Goal: Task Accomplishment & Management: Use online tool/utility

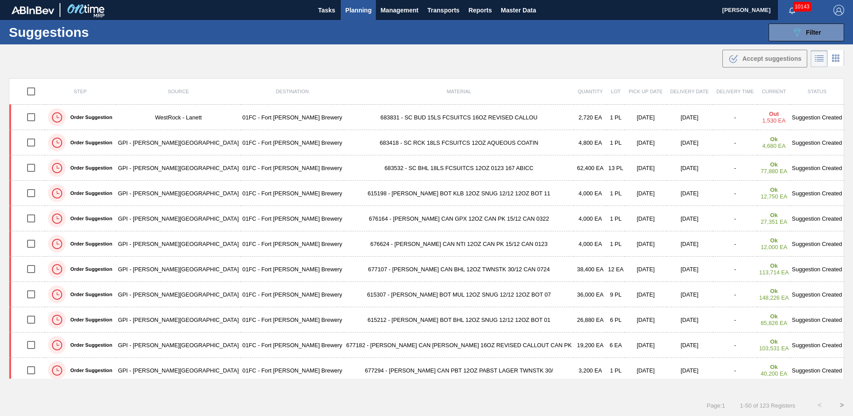
click at [295, 67] on div ".b{fill:var(--color-action-default)} Accept suggestions" at bounding box center [426, 56] width 853 height 25
click at [361, 10] on span "Planning" at bounding box center [358, 10] width 26 height 11
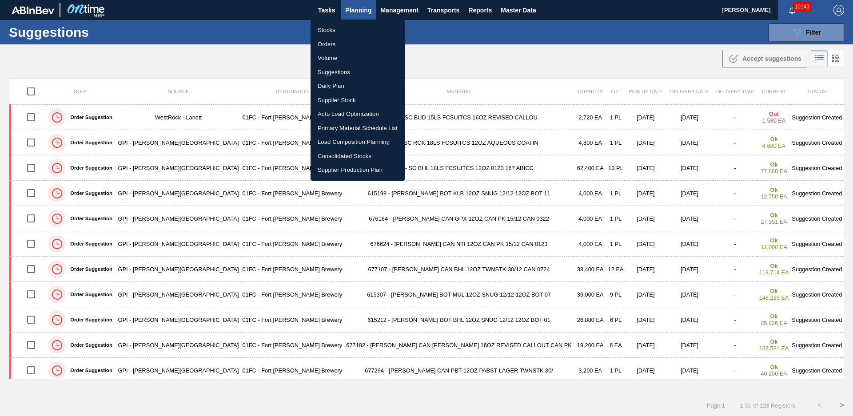
click at [325, 28] on li "Stocks" at bounding box center [357, 30] width 94 height 14
click at [785, 36] on div "Stocks Orders Volume Suggestions Daily Plan Supplier Stock Auto Load Optimizati…" at bounding box center [426, 208] width 853 height 416
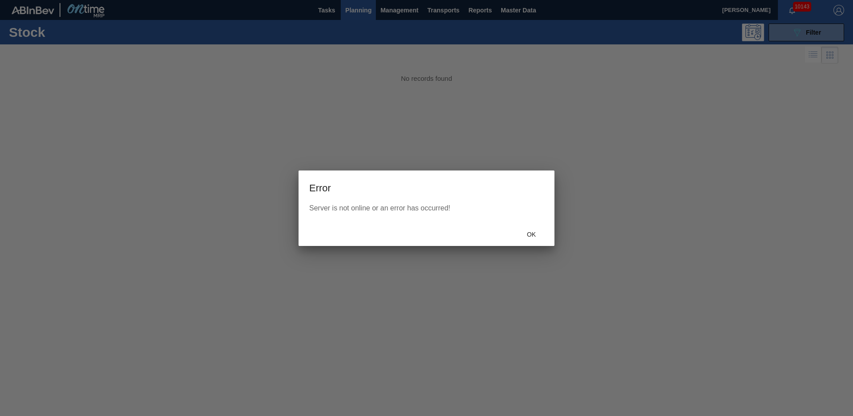
click at [809, 28] on div at bounding box center [426, 208] width 853 height 416
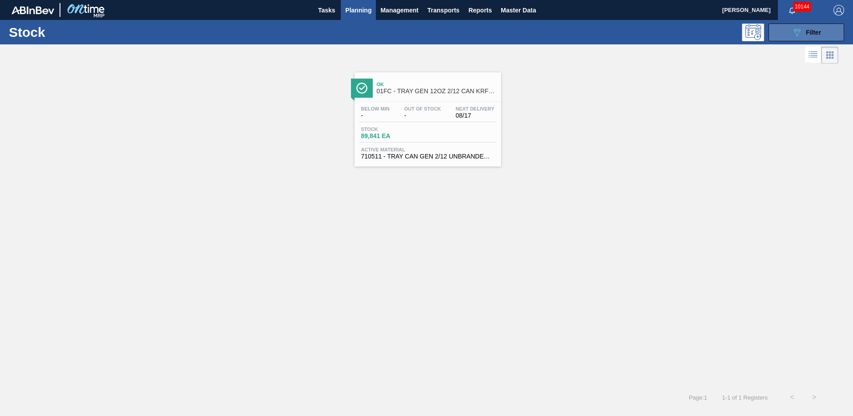
click at [795, 28] on icon "089F7B8B-B2A5-4AFE-B5C0-19BA573D28AC" at bounding box center [796, 32] width 11 height 11
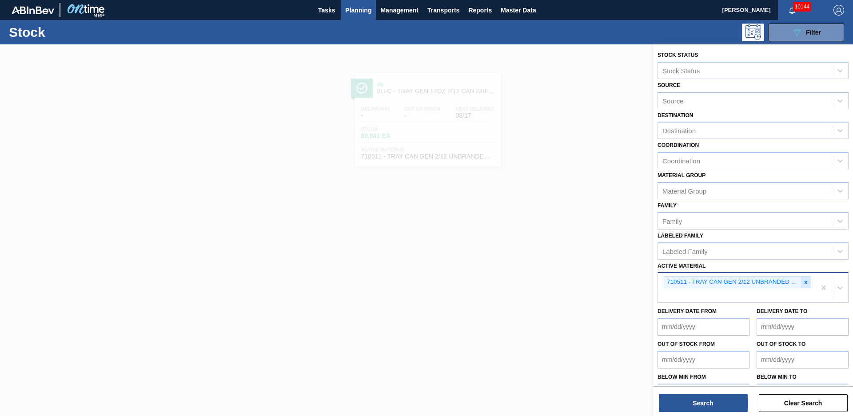
click at [806, 280] on icon at bounding box center [805, 282] width 6 height 6
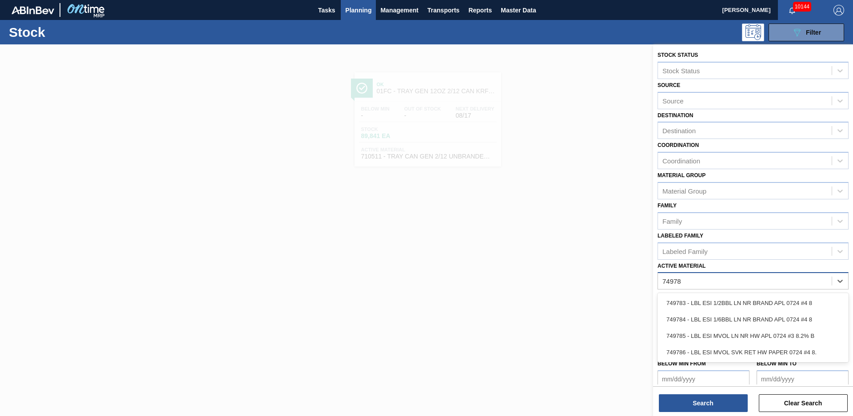
type Material "749786"
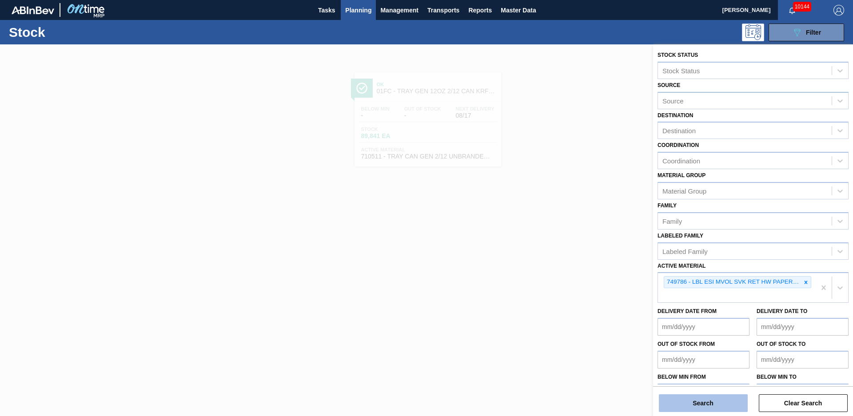
click at [713, 399] on button "Search" at bounding box center [703, 403] width 89 height 18
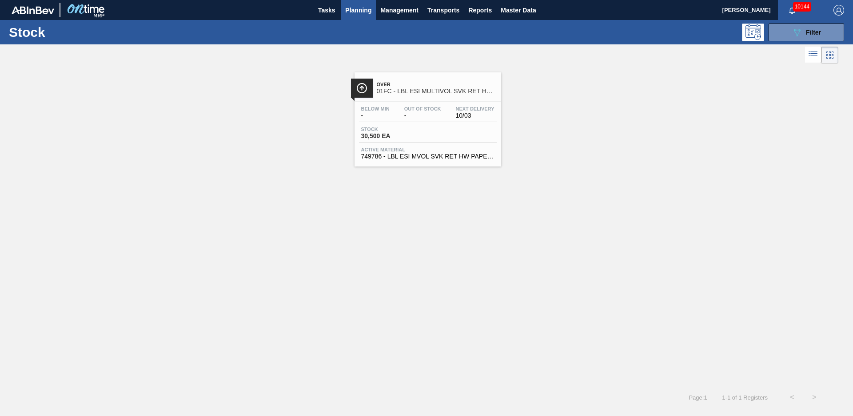
click at [421, 95] on div "Over 01FC - LBL ESI MULTIVOL SVK RET HW PAPER #4" at bounding box center [437, 88] width 120 height 20
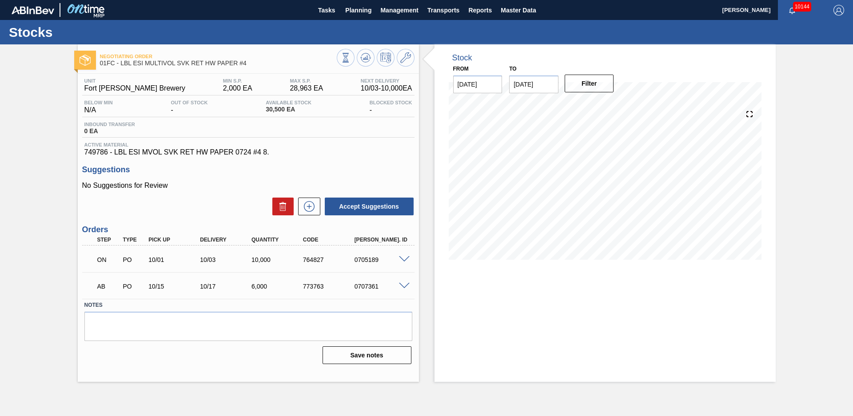
click at [40, 178] on div "Negotiating Order 01FC - LBL ESI MULTIVOL SVK RET HW PAPER #4 Unit Fort [PERSON…" at bounding box center [426, 213] width 853 height 338
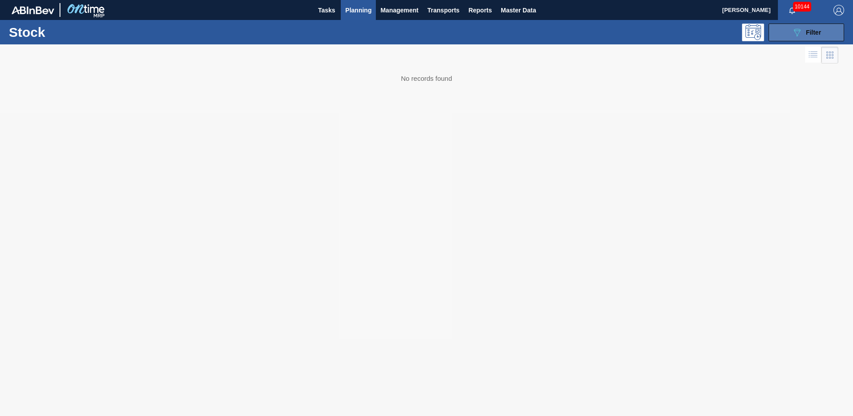
click at [822, 34] on button "089F7B8B-B2A5-4AFE-B5C0-19BA573D28AC Filter" at bounding box center [805, 33] width 75 height 18
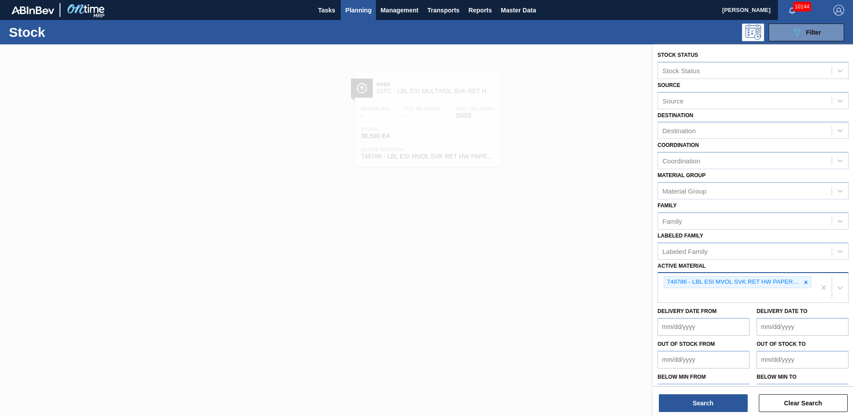
click at [807, 281] on div at bounding box center [806, 282] width 10 height 11
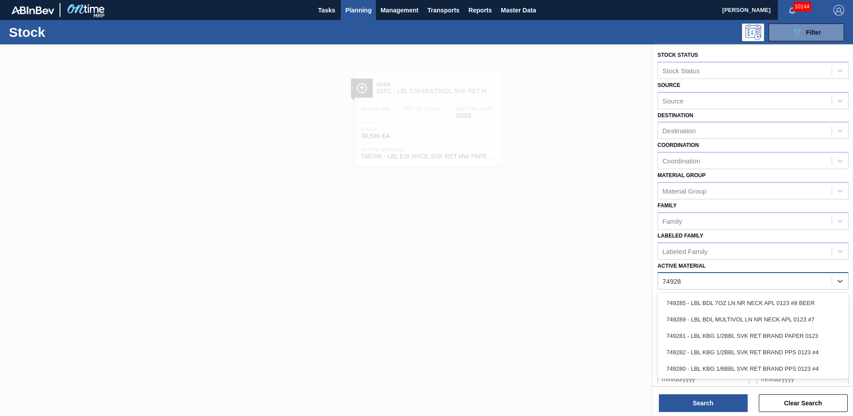
type Material "749281"
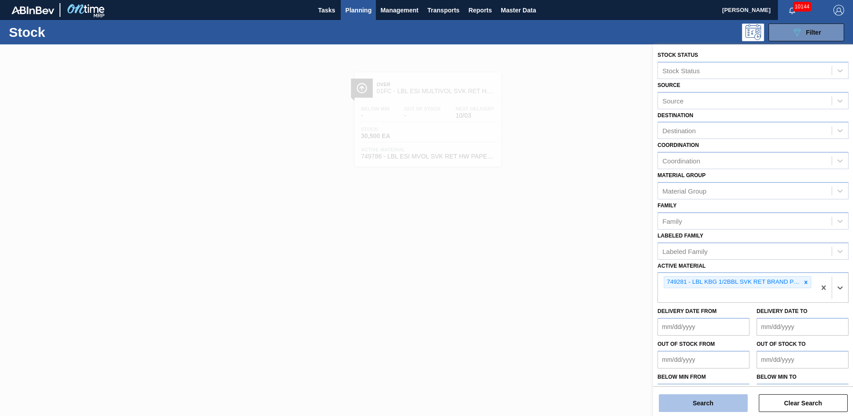
click at [723, 405] on button "Search" at bounding box center [703, 403] width 89 height 18
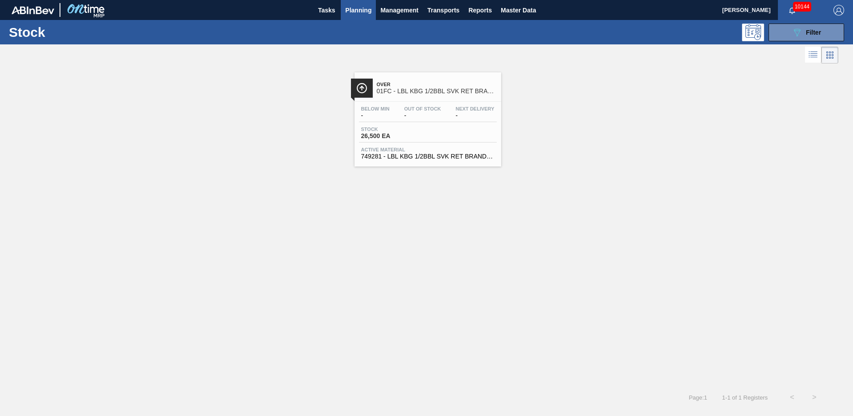
click at [448, 82] on span "Over" at bounding box center [437, 84] width 120 height 5
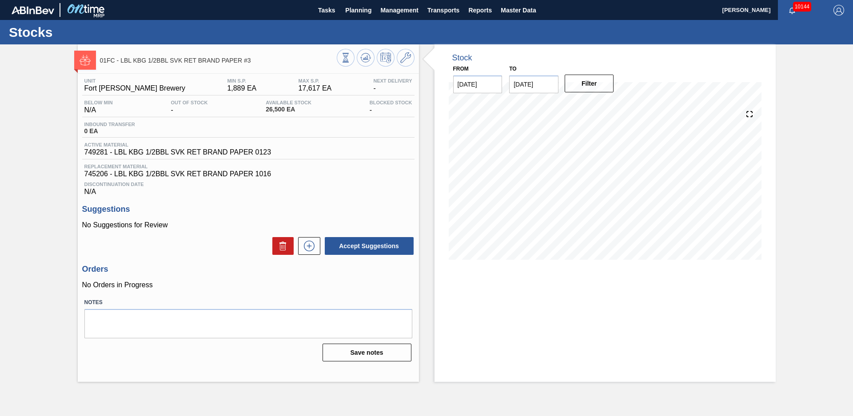
click at [428, 99] on div "Stock From [DATE] to [DATE] Filter" at bounding box center [597, 213] width 357 height 338
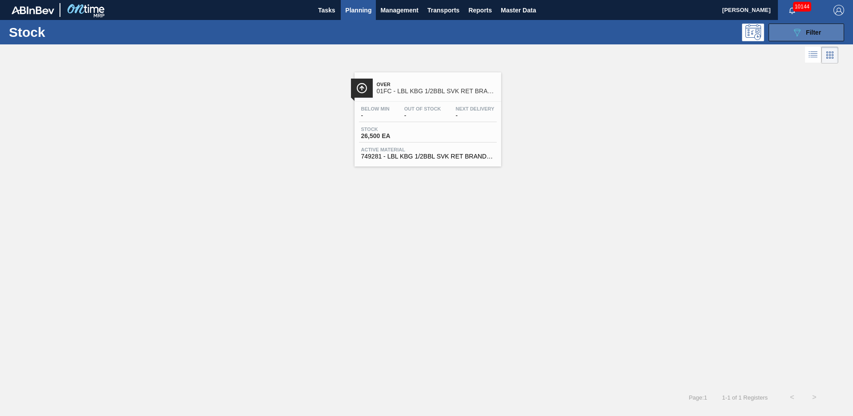
click at [831, 31] on button "089F7B8B-B2A5-4AFE-B5C0-19BA573D28AC Filter" at bounding box center [805, 33] width 75 height 18
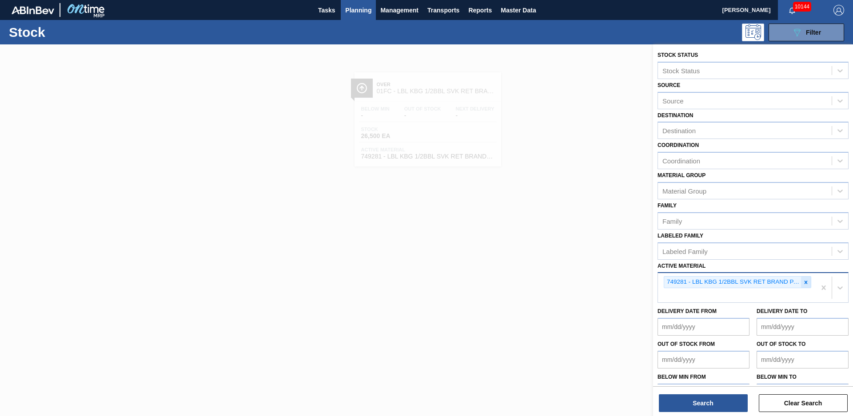
click at [807, 280] on div at bounding box center [806, 282] width 10 height 11
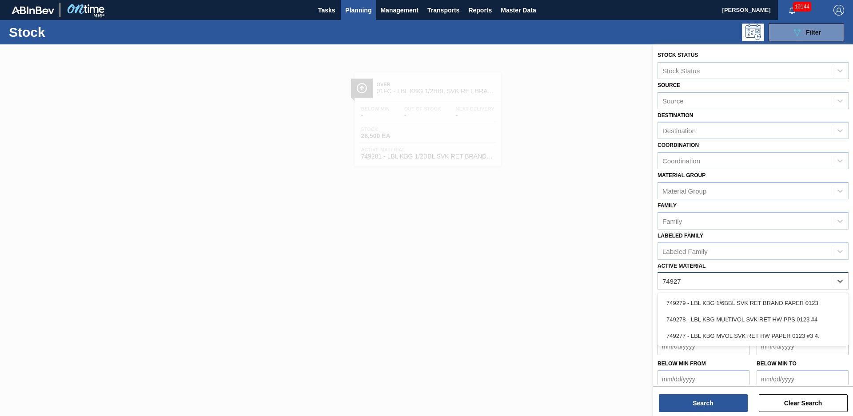
type Material "749279"
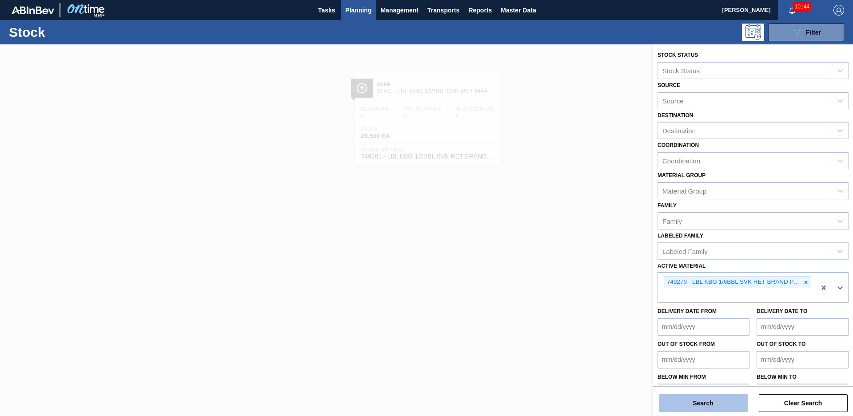
click at [733, 406] on button "Search" at bounding box center [703, 403] width 89 height 18
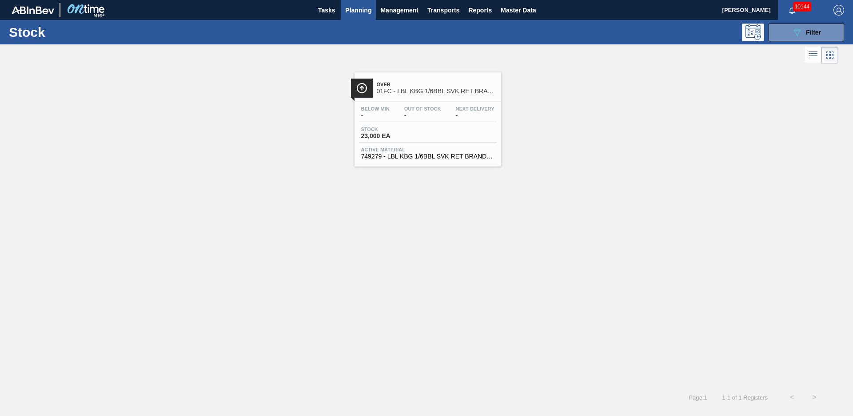
click at [424, 78] on div "Over 01FC - LBL KBG 1/6BBL SVK RET BRAND PAPER #3" at bounding box center [437, 88] width 120 height 20
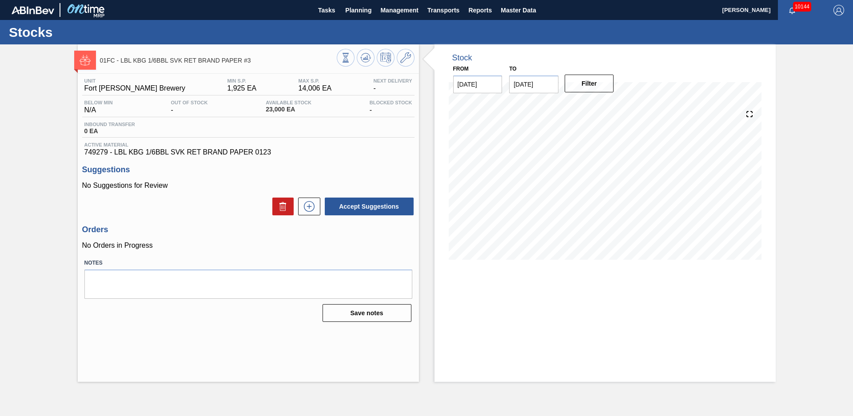
click at [62, 91] on div "01FC - LBL KBG 1/6BBL SVK RET BRAND PAPER #3 Unit Fort [PERSON_NAME] Brewery MI…" at bounding box center [426, 213] width 853 height 338
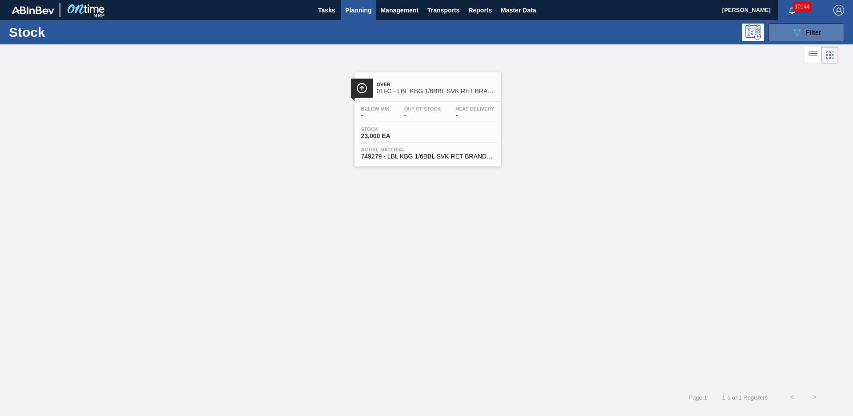
click at [806, 31] on span "Filter" at bounding box center [813, 32] width 15 height 7
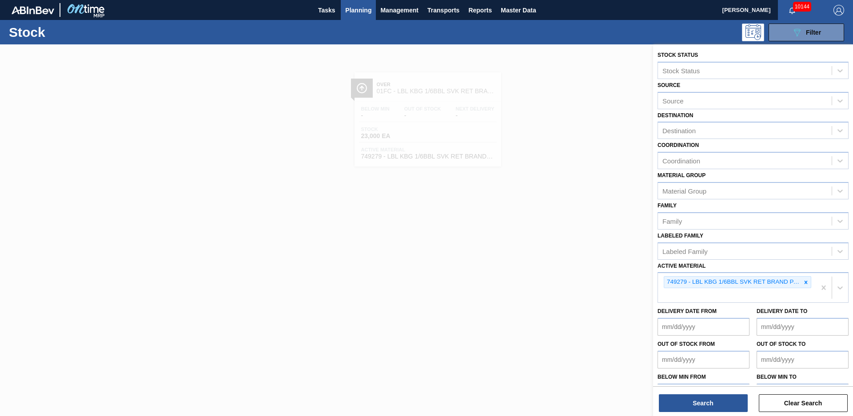
drag, startPoint x: 806, startPoint y: 284, endPoint x: 798, endPoint y: 293, distance: 12.6
click at [801, 286] on div at bounding box center [806, 282] width 10 height 11
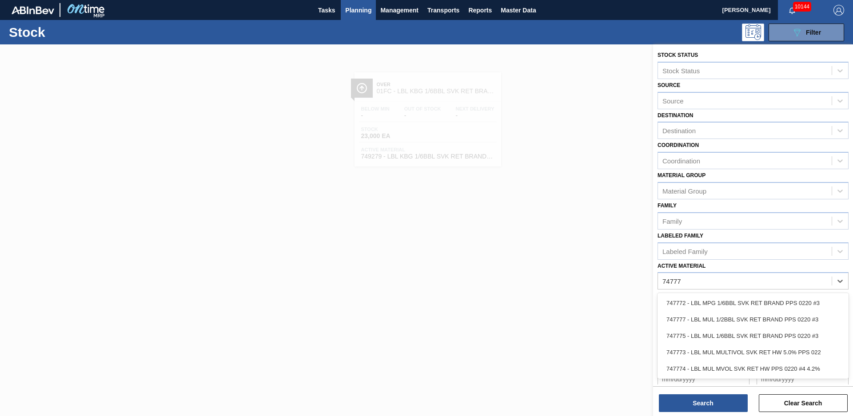
type Material "747775"
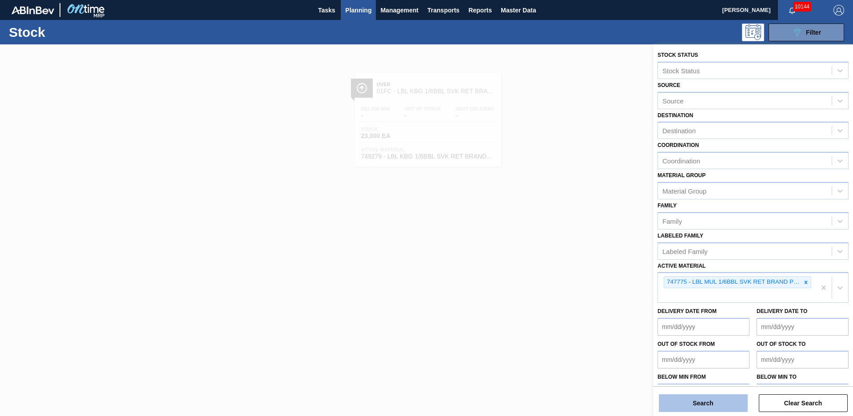
click at [715, 400] on button "Search" at bounding box center [703, 403] width 89 height 18
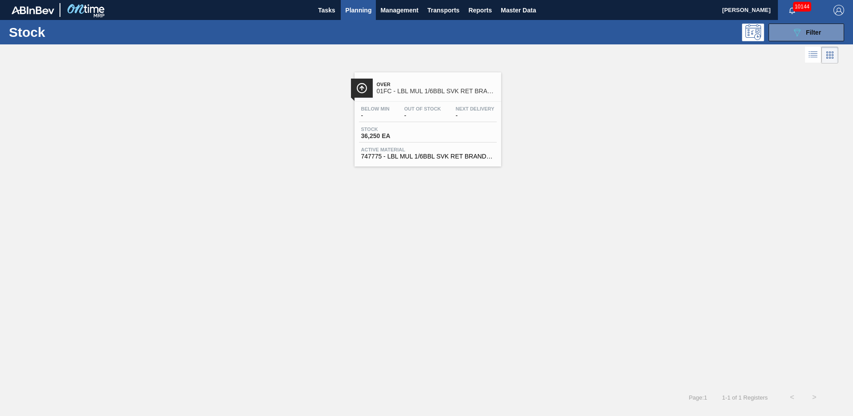
click at [407, 78] on div "Over 01FC - LBL MUL 1/6BBL SVK RET BRAND PPS #3" at bounding box center [427, 87] width 147 height 20
click at [786, 30] on button "089F7B8B-B2A5-4AFE-B5C0-19BA573D28AC Filter" at bounding box center [805, 33] width 75 height 18
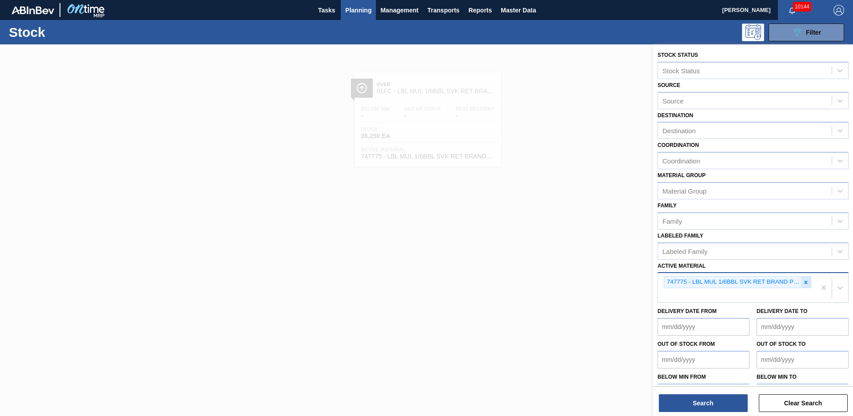
click at [803, 286] on div at bounding box center [806, 282] width 10 height 11
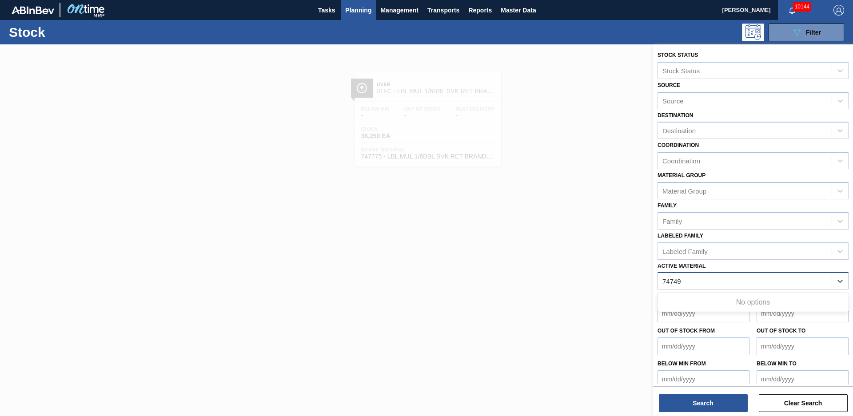
type Material "747497"
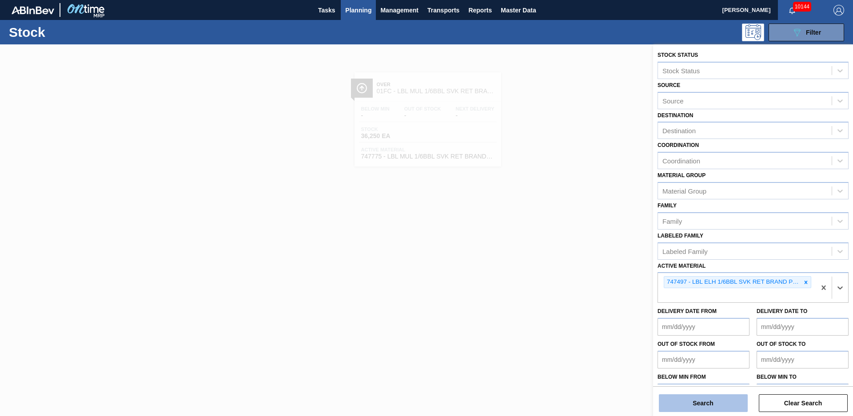
click at [712, 403] on button "Search" at bounding box center [703, 403] width 89 height 18
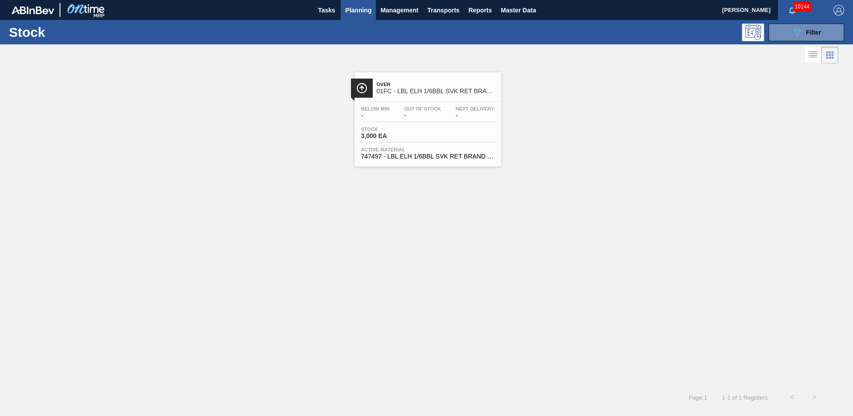
click at [429, 77] on div "Over 01FC - LBL ELH 1/6BBL SVK RET BRAND PPS #3" at bounding box center [427, 87] width 147 height 20
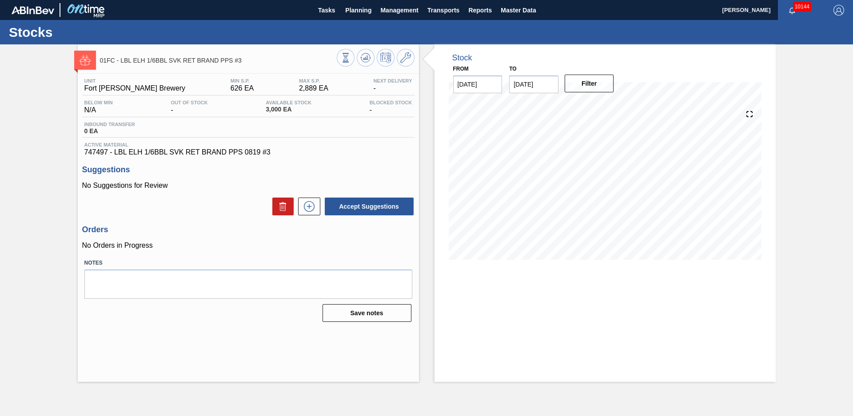
click at [58, 162] on div "01FC - LBL ELH 1/6BBL SVK RET BRAND PPS #3 Unit Fort [PERSON_NAME] Brewery MIN …" at bounding box center [426, 213] width 853 height 338
click at [350, 3] on button "Planning" at bounding box center [358, 10] width 35 height 20
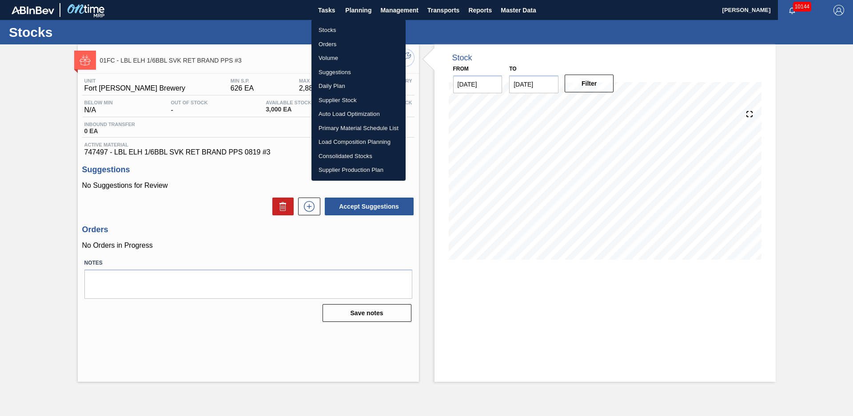
click at [341, 23] on ul "Stocks Orders Volume Suggestions Daily Plan Supplier Stock Auto Load Optimizati…" at bounding box center [358, 100] width 94 height 161
click at [342, 24] on li "Stocks" at bounding box center [358, 30] width 94 height 14
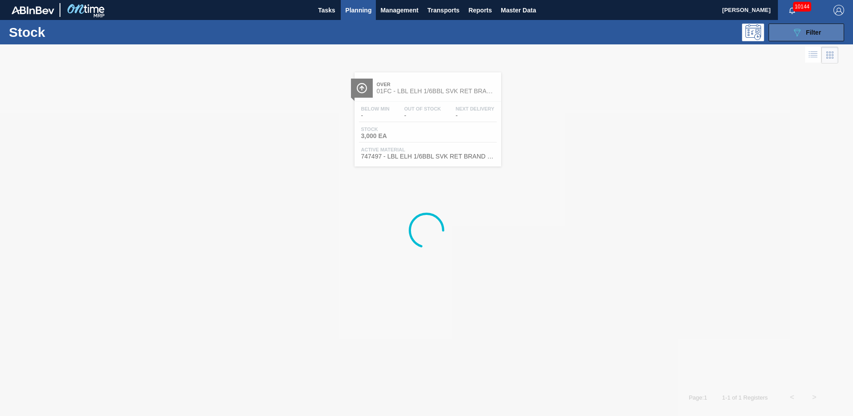
click at [822, 38] on button "089F7B8B-B2A5-4AFE-B5C0-19BA573D28AC Filter" at bounding box center [805, 33] width 75 height 18
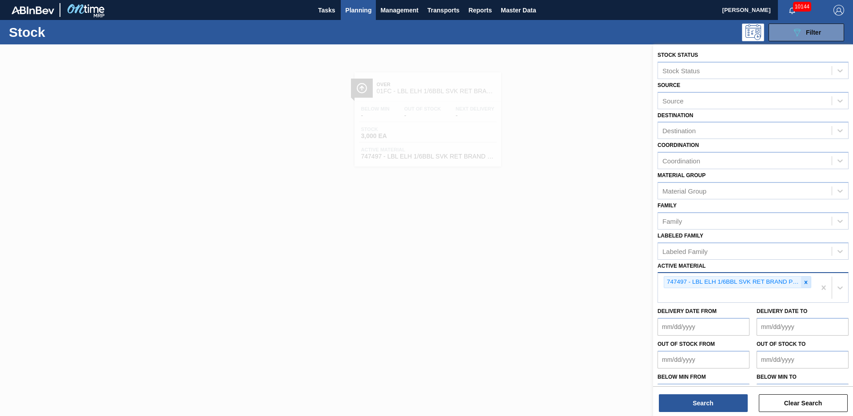
click at [803, 280] on icon at bounding box center [805, 282] width 6 height 6
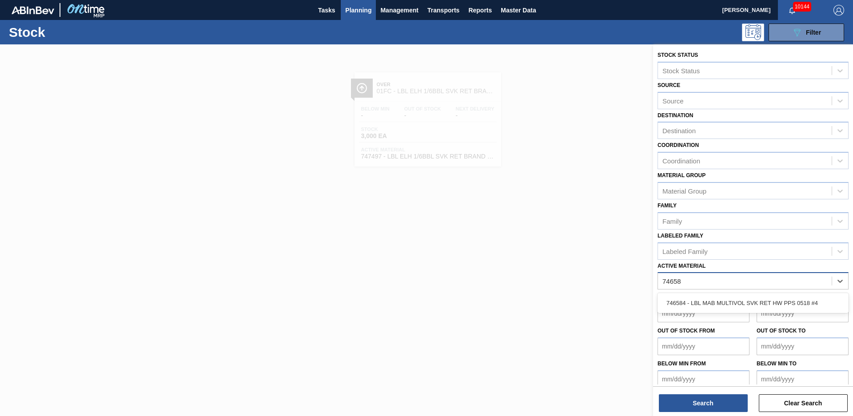
type Material "746584"
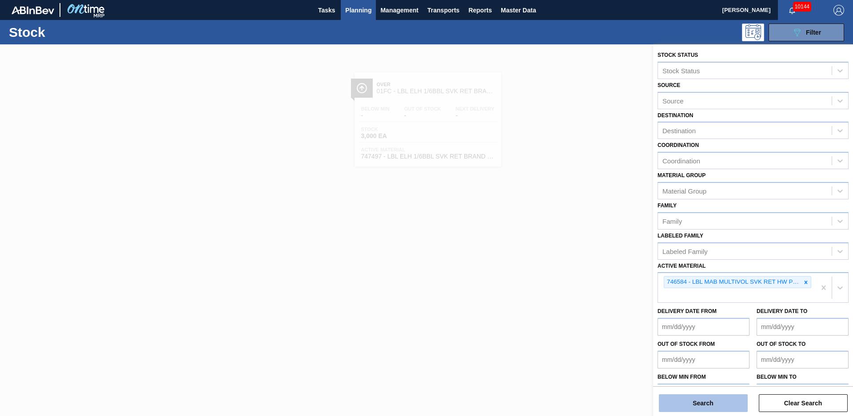
click at [701, 409] on button "Search" at bounding box center [703, 403] width 89 height 18
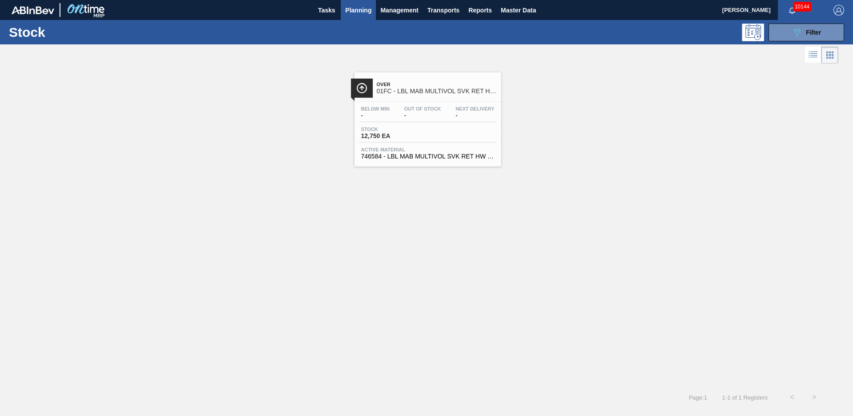
click at [413, 92] on span "01FC - LBL MAB MULTIVOL SVK RET HW PPS #4" at bounding box center [437, 91] width 120 height 7
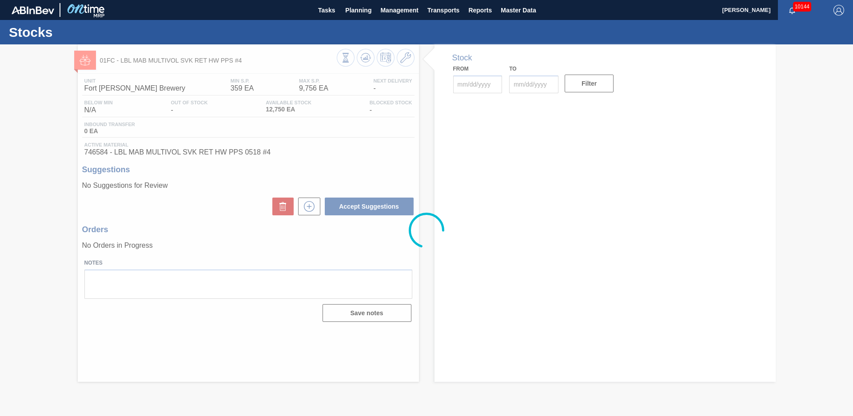
type input "[DATE]"
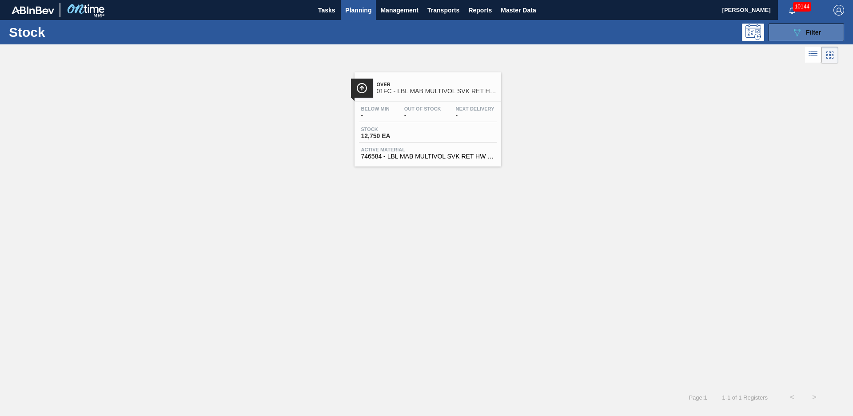
click at [802, 33] on div "089F7B8B-B2A5-4AFE-B5C0-19BA573D28AC Filter" at bounding box center [805, 32] width 29 height 11
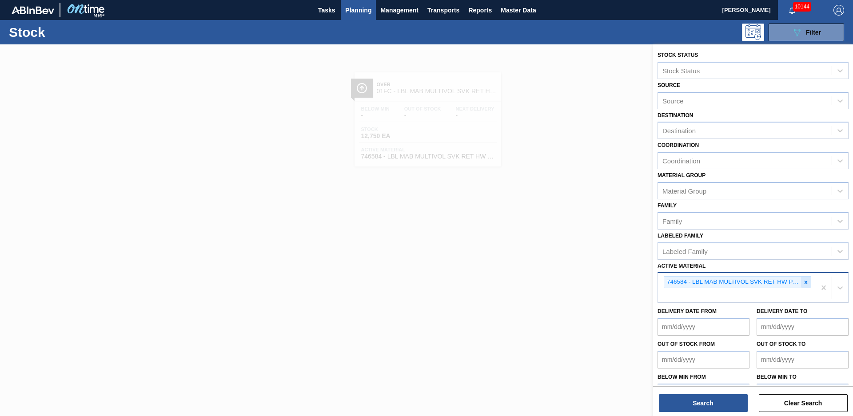
click at [801, 282] on div at bounding box center [806, 282] width 10 height 11
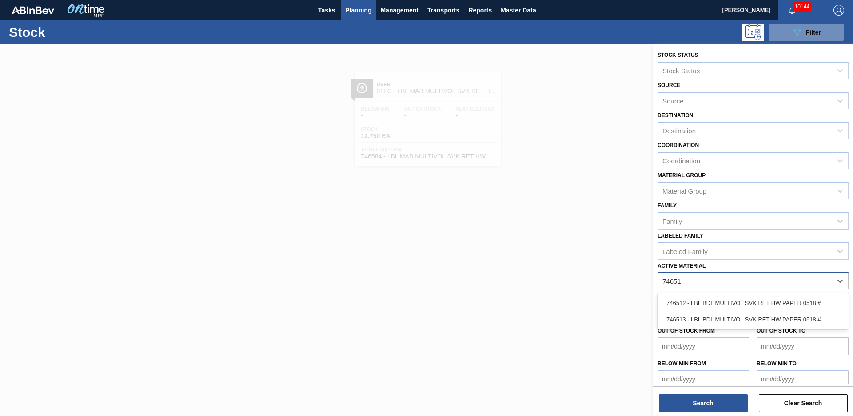
type Material "746513"
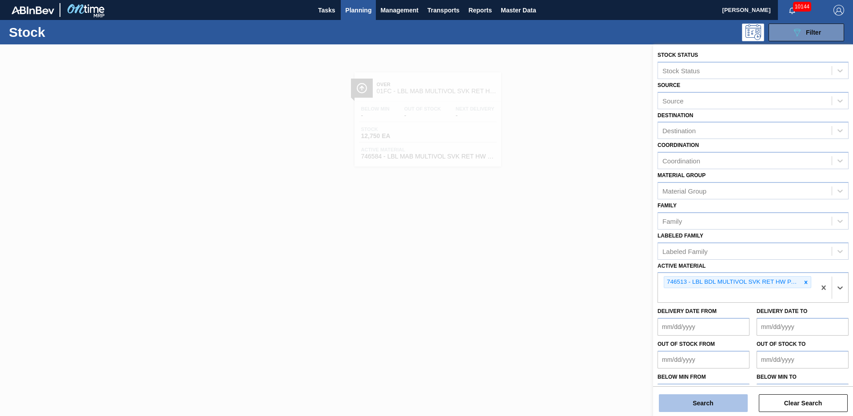
click at [727, 404] on button "Search" at bounding box center [703, 403] width 89 height 18
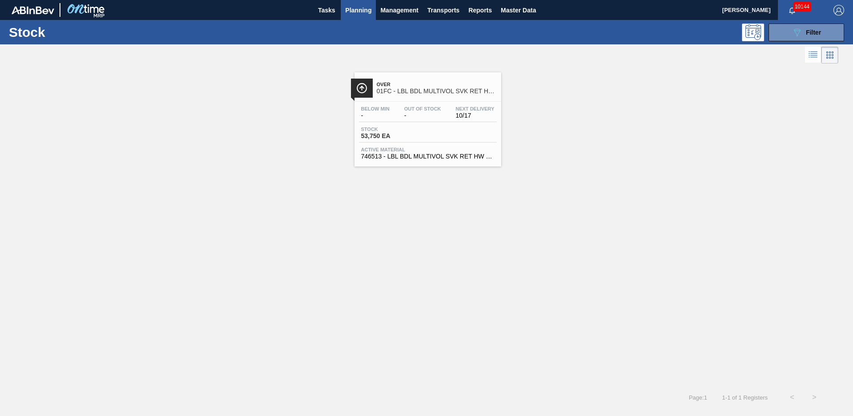
click at [403, 100] on div "Over 01FC - LBL BDL MULTIVOL SVK RET HW PAPER #4 Below Min - Out Of Stock - Nex…" at bounding box center [427, 119] width 147 height 94
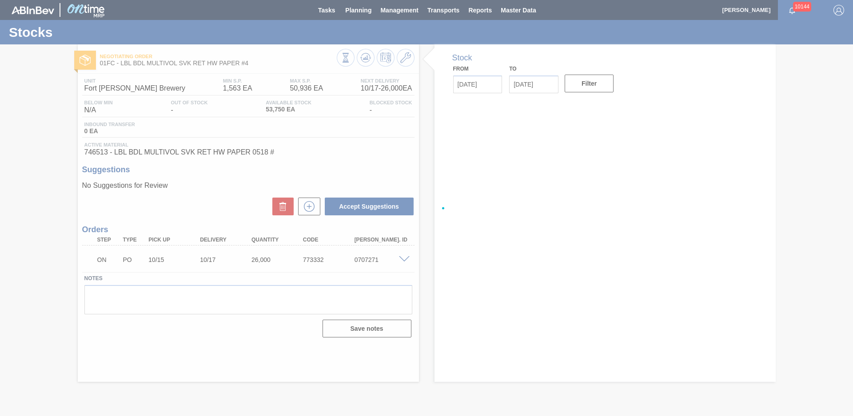
click at [414, 142] on div at bounding box center [426, 208] width 853 height 416
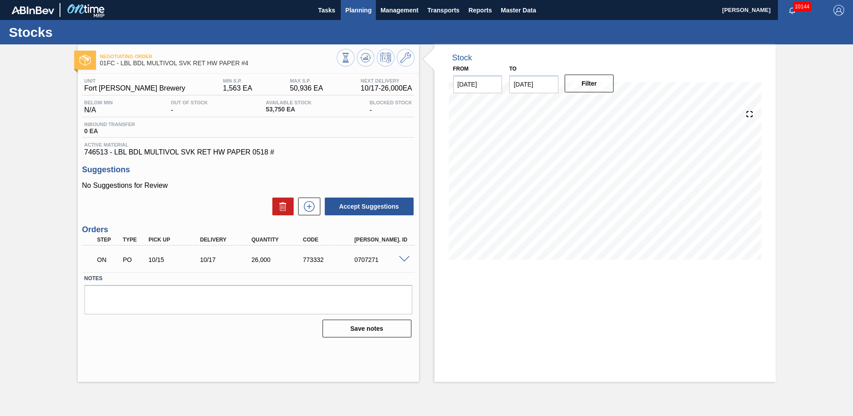
click at [349, 16] on button "Planning" at bounding box center [358, 10] width 35 height 20
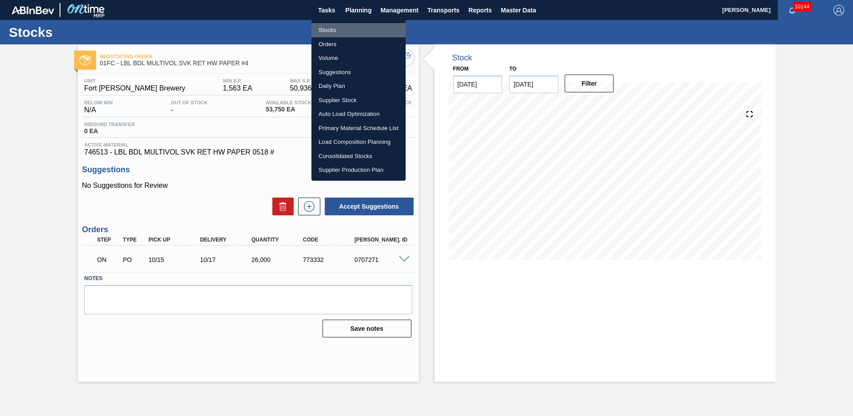
click at [344, 28] on li "Stocks" at bounding box center [358, 30] width 94 height 14
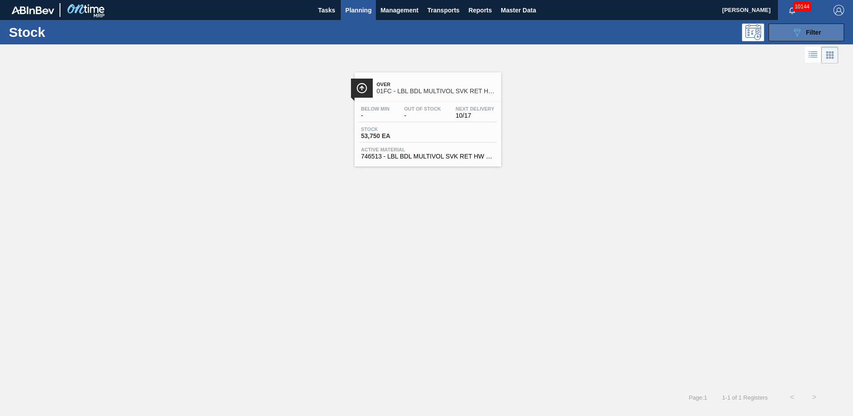
click at [786, 36] on button "089F7B8B-B2A5-4AFE-B5C0-19BA573D28AC Filter" at bounding box center [805, 33] width 75 height 18
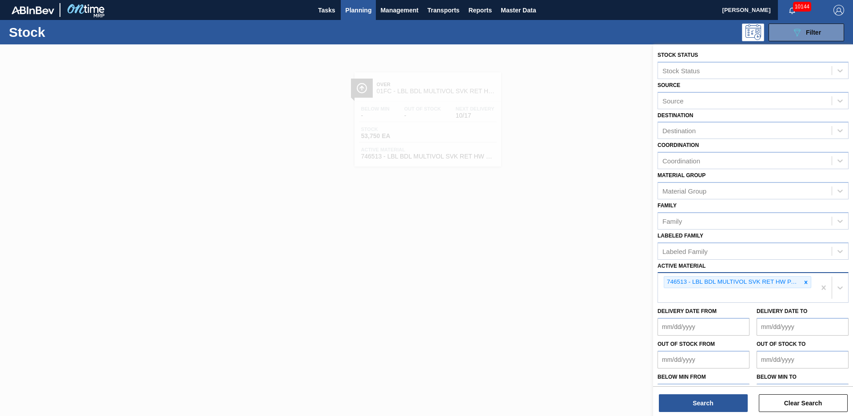
click at [805, 276] on div "746513 - LBL BDL MULTIVOL SVK RET HW PAPER 0518 #" at bounding box center [737, 287] width 158 height 29
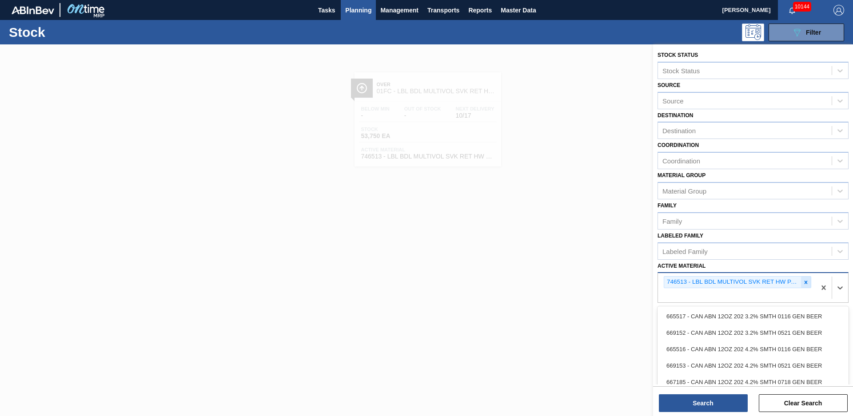
click at [804, 282] on icon at bounding box center [805, 282] width 3 height 3
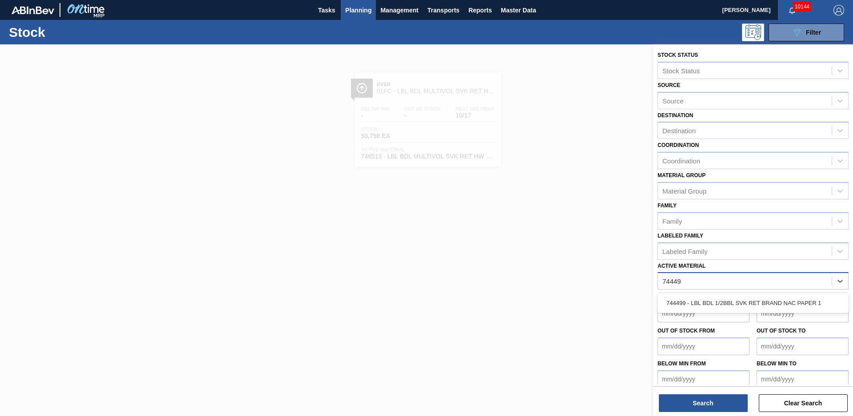
type Material "744499"
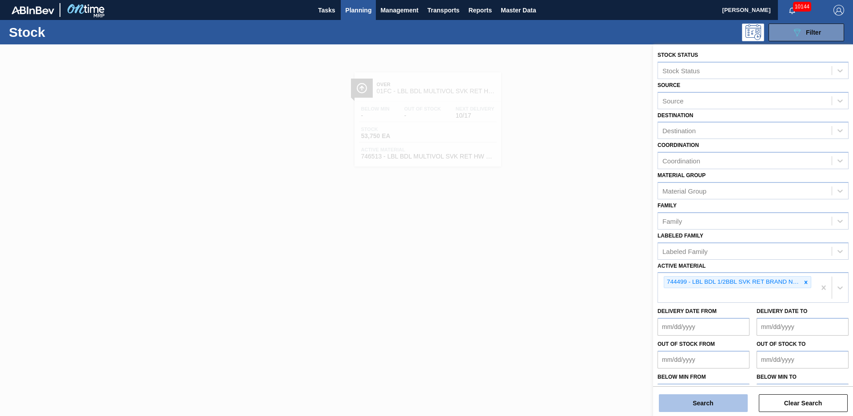
click at [723, 402] on button "Search" at bounding box center [703, 403] width 89 height 18
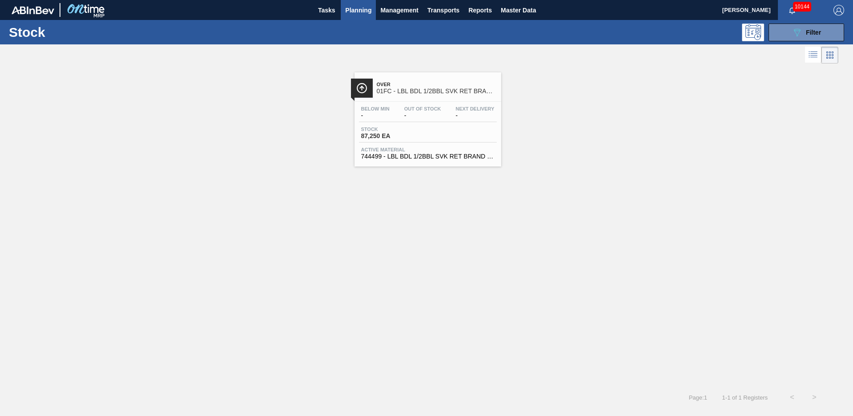
click at [423, 89] on span "01FC - LBL BDL 1/2BBL SVK RET BRAND PAPER #3 NAC" at bounding box center [437, 91] width 120 height 7
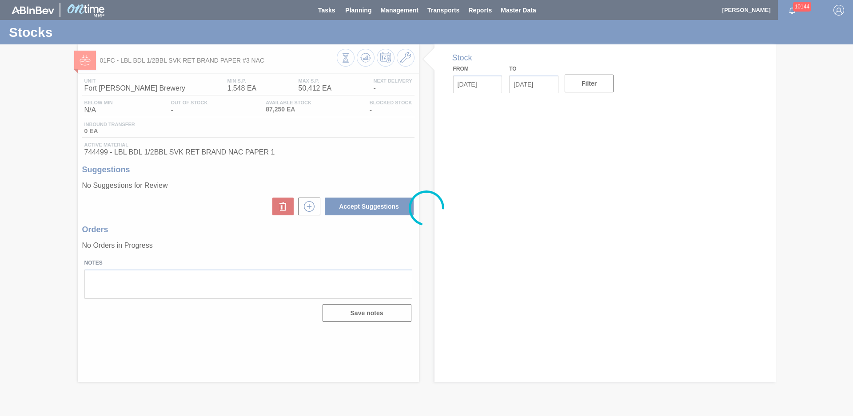
click at [426, 134] on div at bounding box center [426, 208] width 853 height 416
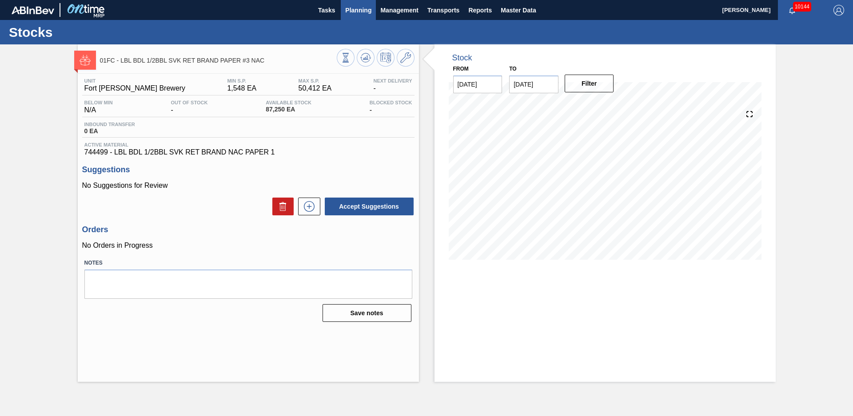
click at [355, 14] on span "Planning" at bounding box center [358, 10] width 26 height 11
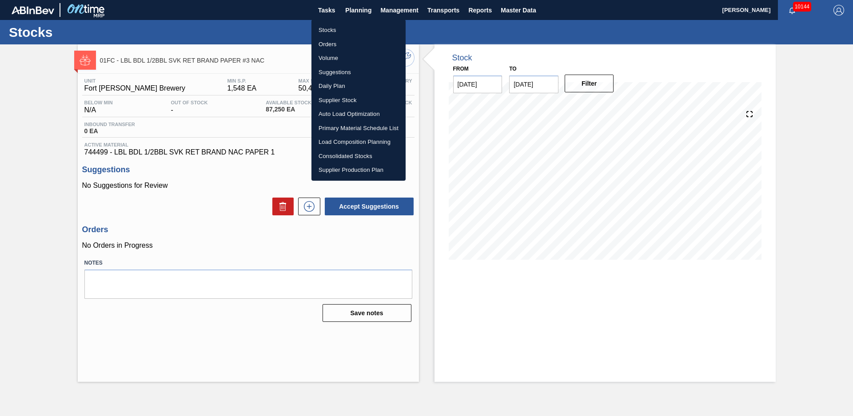
click at [351, 24] on li "Stocks" at bounding box center [358, 30] width 94 height 14
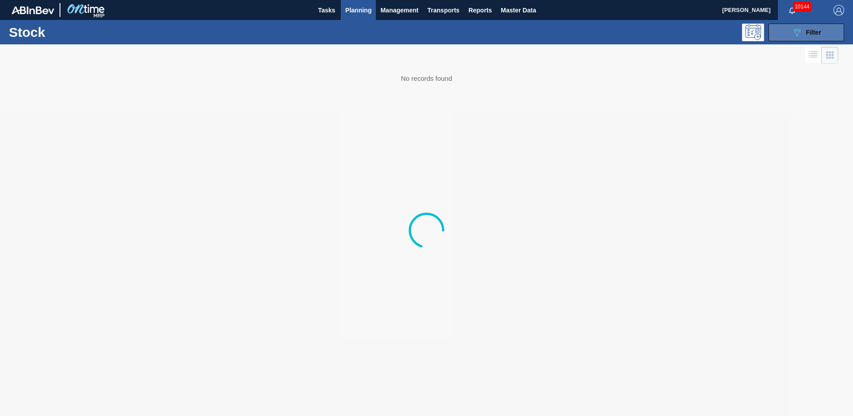
click at [829, 28] on button "089F7B8B-B2A5-4AFE-B5C0-19BA573D28AC Filter" at bounding box center [805, 33] width 75 height 18
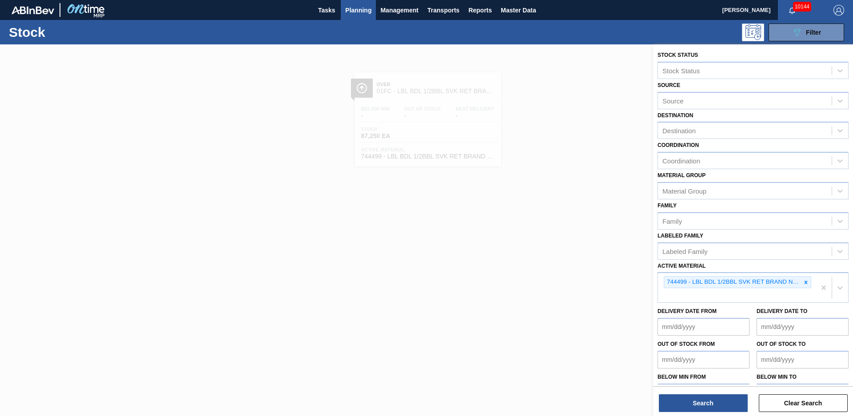
click at [804, 283] on icon at bounding box center [805, 282] width 3 height 3
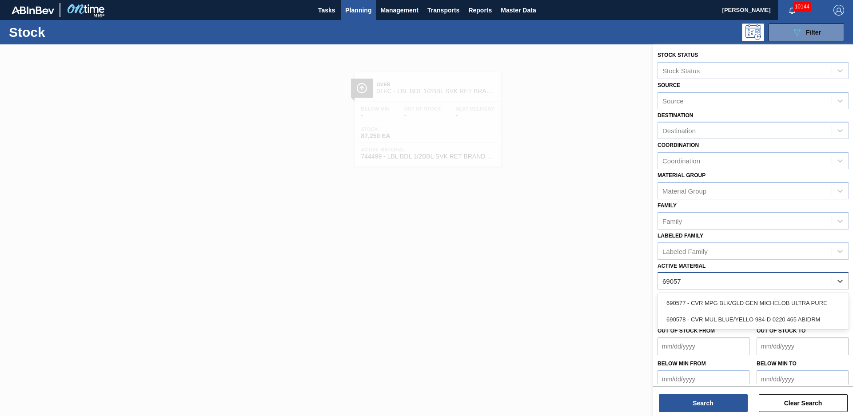
type Material "690578"
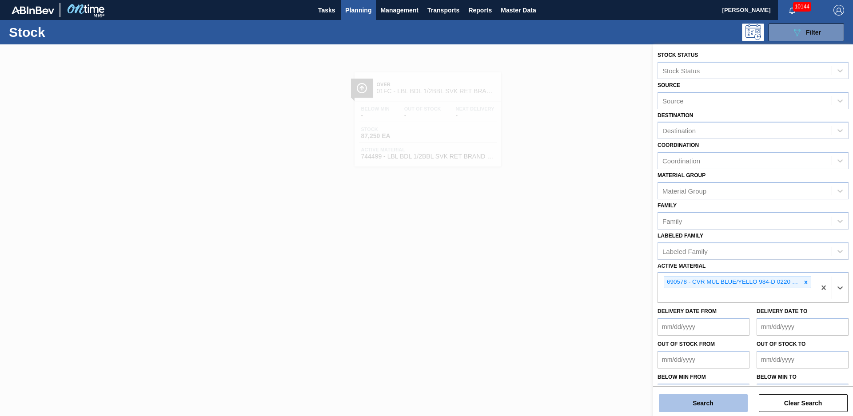
click at [740, 409] on button "Search" at bounding box center [703, 403] width 89 height 18
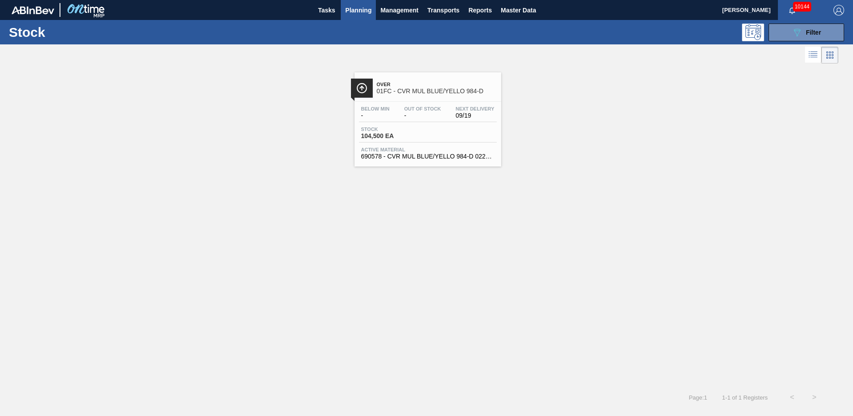
click at [444, 87] on span "Over" at bounding box center [437, 84] width 120 height 5
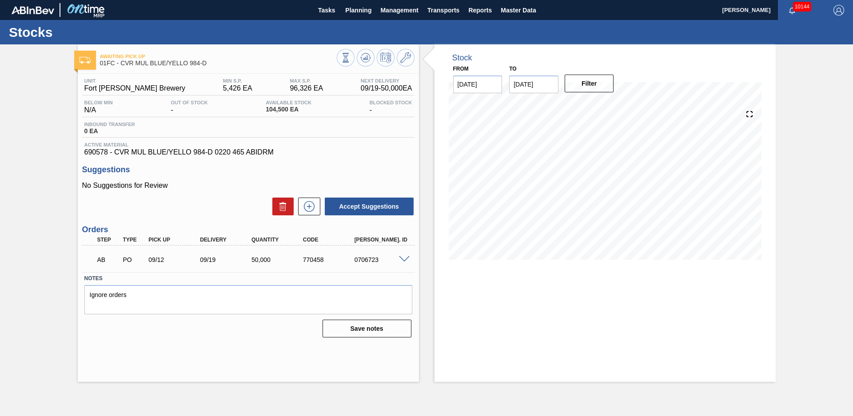
click at [425, 163] on div "Stock From [DATE] to [DATE] Filter" at bounding box center [597, 213] width 357 height 338
click at [428, 162] on div "Stock From [DATE] to [DATE] Filter" at bounding box center [597, 213] width 357 height 338
click at [65, 148] on div "Awaiting Pick Up 01FC - CVR MUL BLUE/YELLO 984-D Unit Fort [PERSON_NAME] Brewer…" at bounding box center [426, 213] width 853 height 338
click at [403, 258] on span at bounding box center [404, 259] width 11 height 7
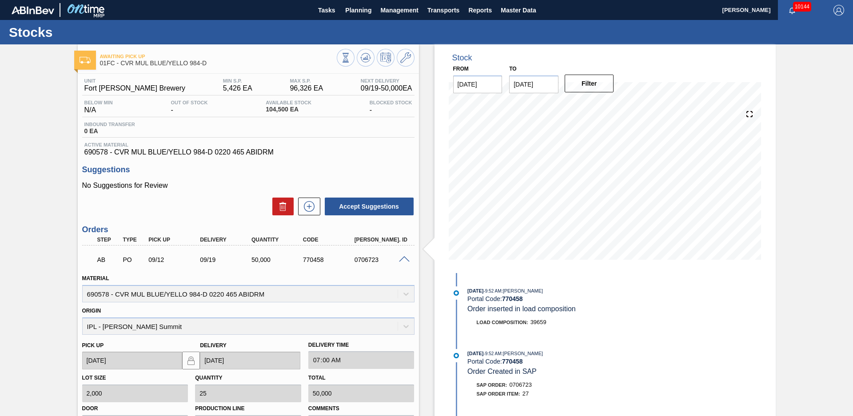
click at [421, 175] on div "Stock From [DATE] to [DATE] Filter 09/10 Stock Projection 74,242 SAP Planning 0…" at bounding box center [597, 302] width 357 height 516
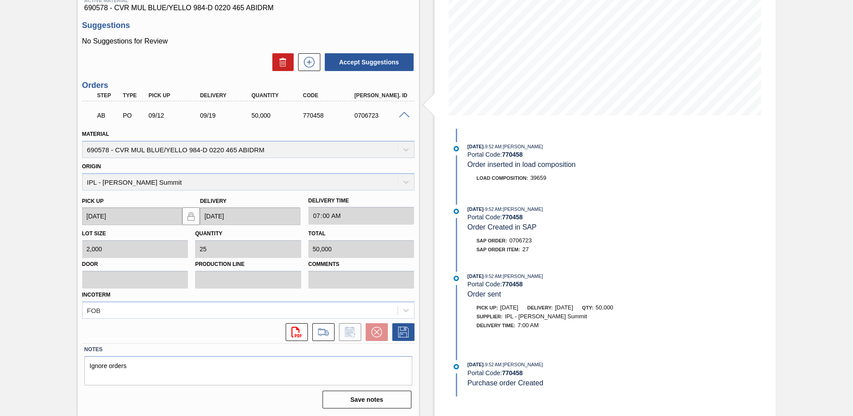
click at [266, 296] on div "Incoterm FOB" at bounding box center [248, 304] width 332 height 30
click at [333, 334] on button at bounding box center [323, 332] width 22 height 18
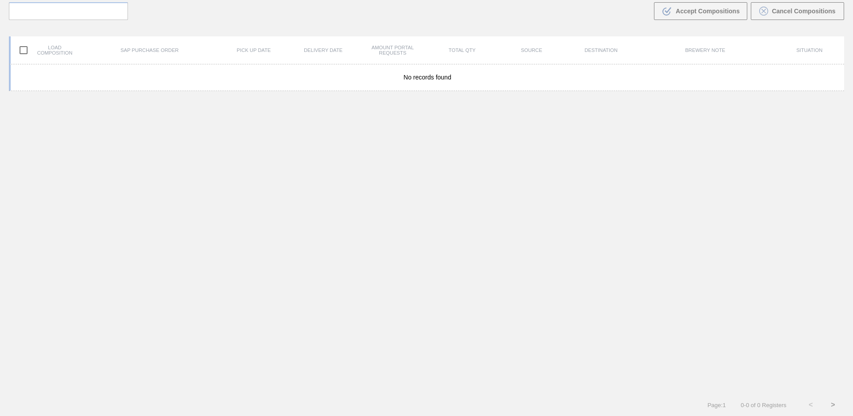
scroll to position [64, 0]
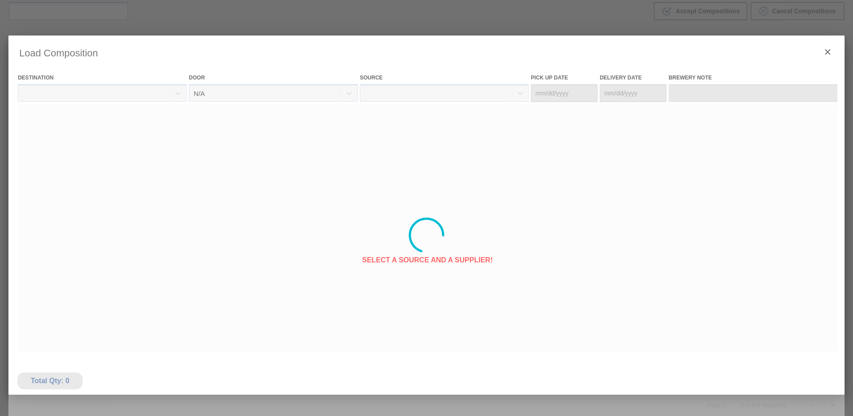
type Date "[DATE]"
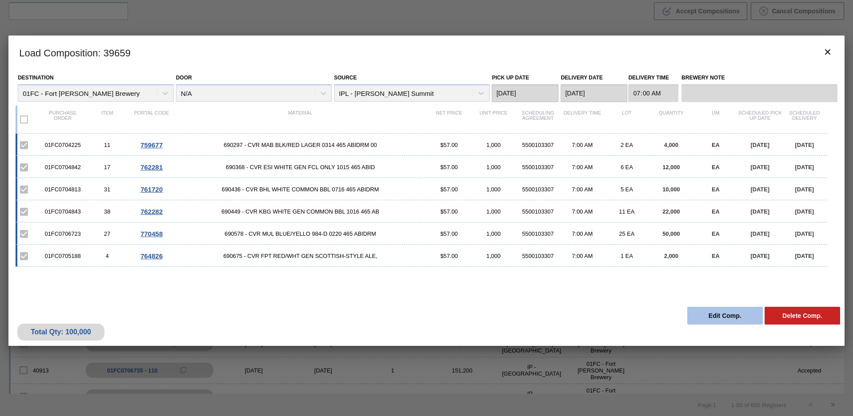
click at [732, 308] on button "Edit Comp." at bounding box center [724, 316] width 75 height 18
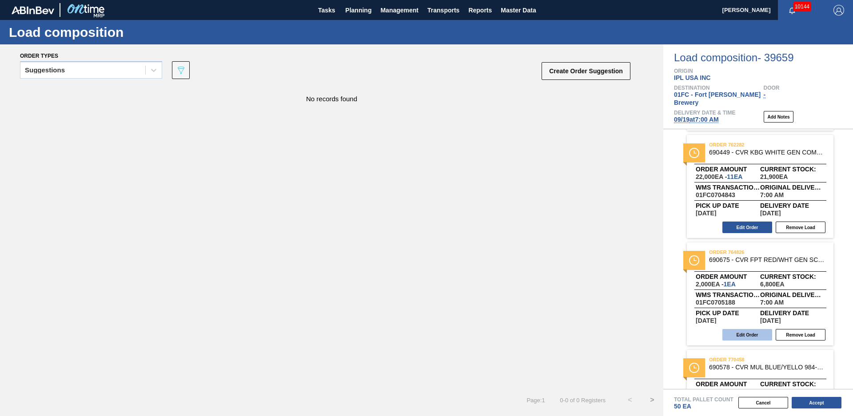
scroll to position [381, 0]
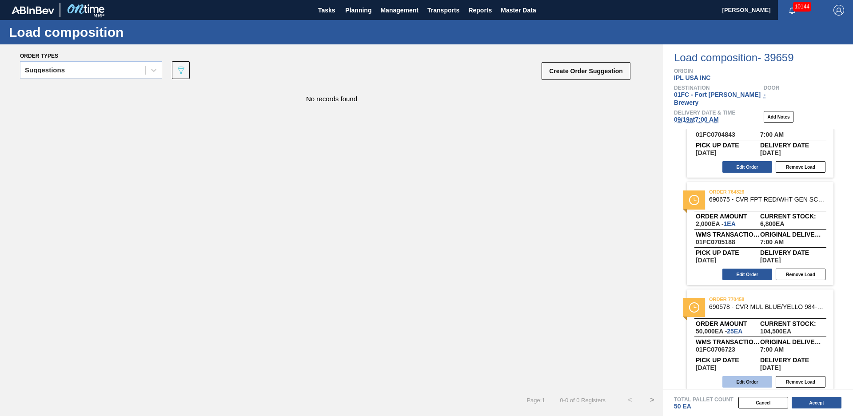
click at [743, 376] on button "Edit Order" at bounding box center [747, 382] width 50 height 12
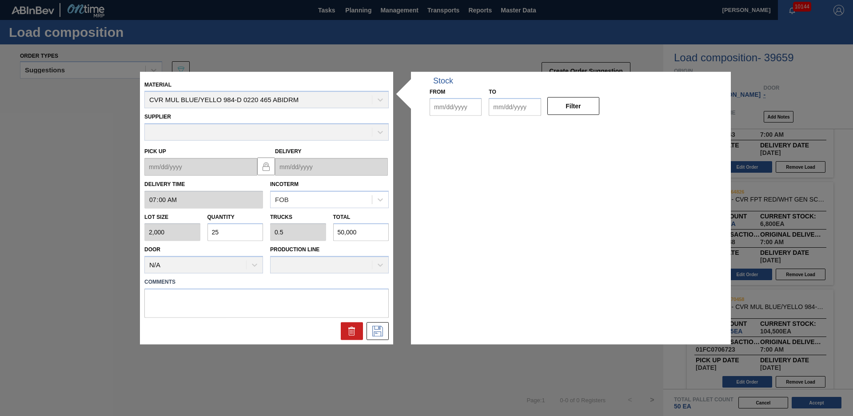
type input "07:00:00"
type input "2,000"
type input "25"
type input "0.5"
type input "50,000"
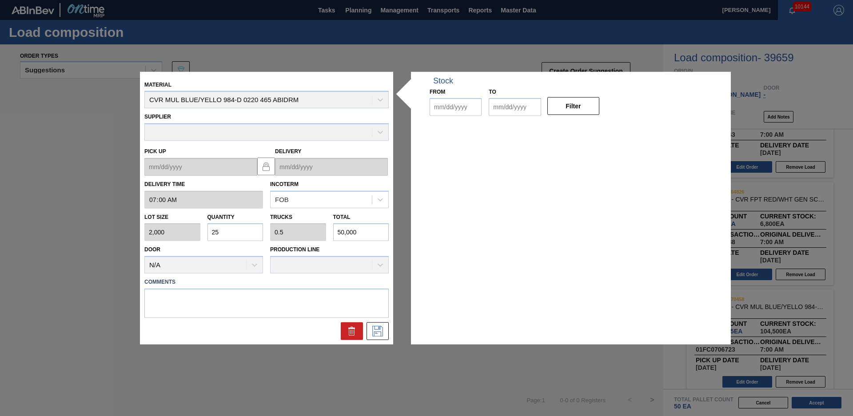
type up "[DATE]"
type input "[DATE]"
drag, startPoint x: 223, startPoint y: 234, endPoint x: 185, endPoint y: 233, distance: 38.2
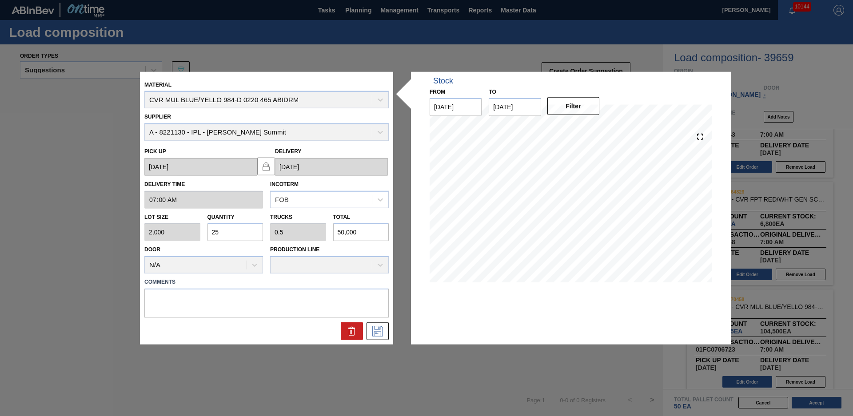
click at [185, 233] on div "Lot size 2,000 Quantity 25 Trucks 0.5 Total 50,000" at bounding box center [266, 224] width 251 height 33
type input "1"
type input "0.02"
type input "2,000"
type input "14"
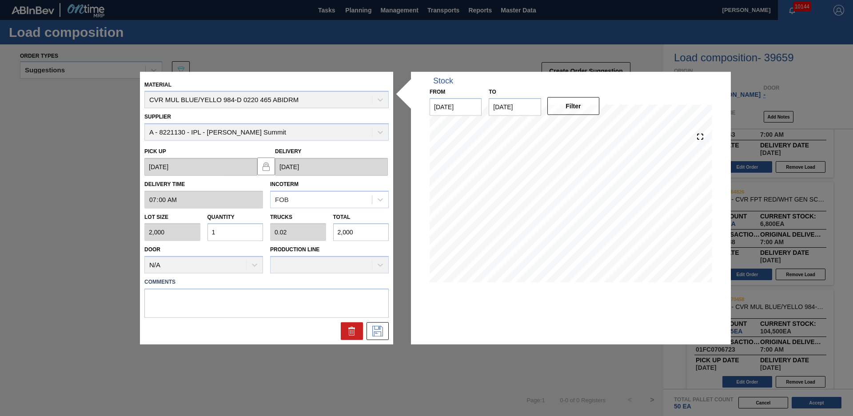
type input "0.28"
type input "28,000"
type input "14"
click at [256, 286] on label "Comments" at bounding box center [266, 282] width 244 height 13
click at [376, 333] on icon at bounding box center [377, 331] width 14 height 11
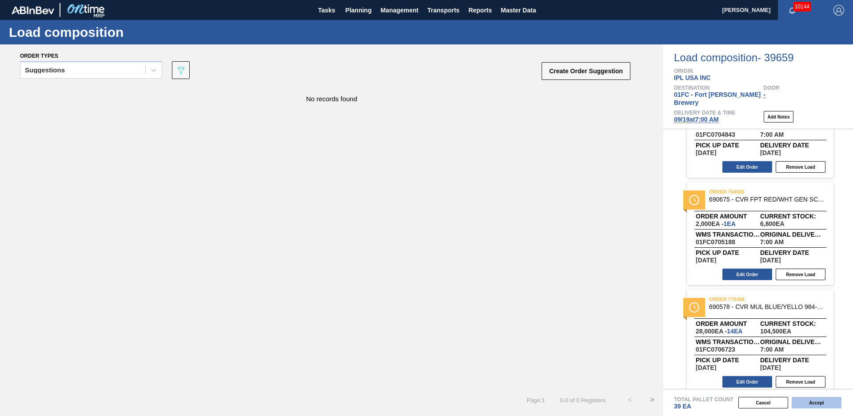
click at [802, 401] on button "Accept" at bounding box center [816, 403] width 50 height 12
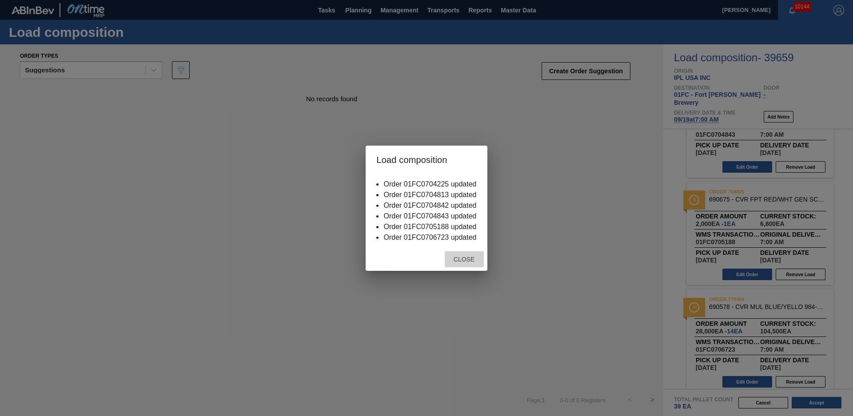
click at [459, 262] on span "Close" at bounding box center [463, 259] width 35 height 7
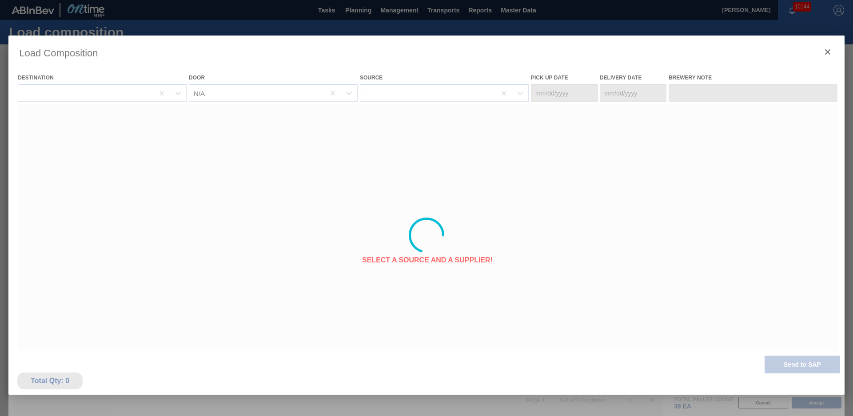
type Date "[DATE]"
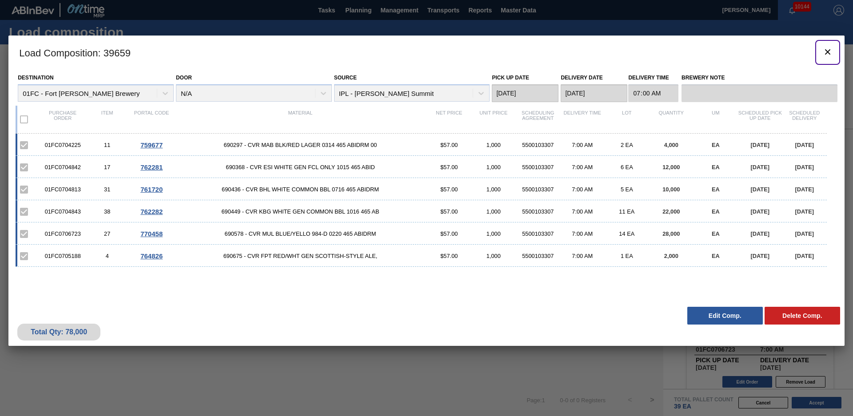
click at [828, 52] on icon "botão de ícone" at bounding box center [827, 51] width 5 height 5
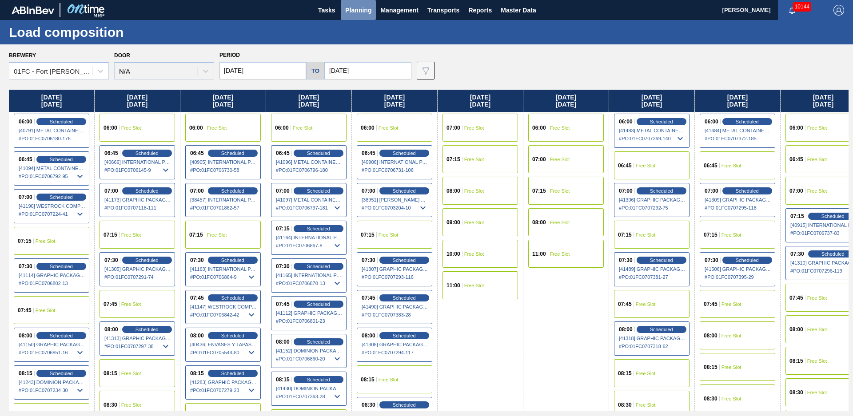
click at [350, 6] on span "Planning" at bounding box center [358, 10] width 26 height 11
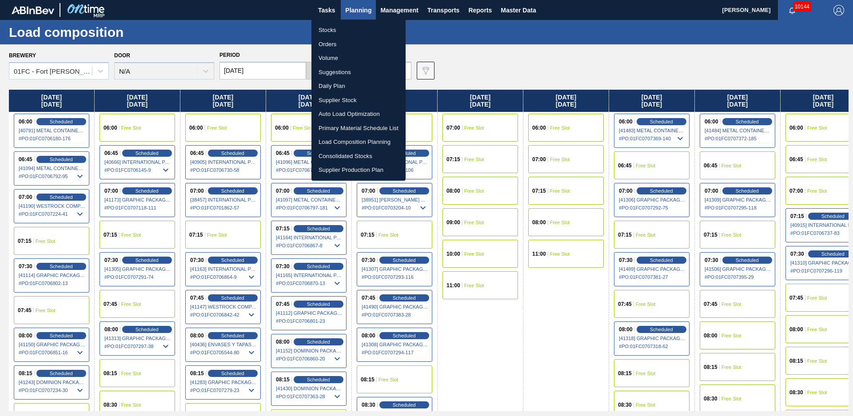
click at [345, 23] on li "Stocks" at bounding box center [358, 30] width 94 height 14
click at [345, 26] on li "Stocks" at bounding box center [358, 30] width 94 height 14
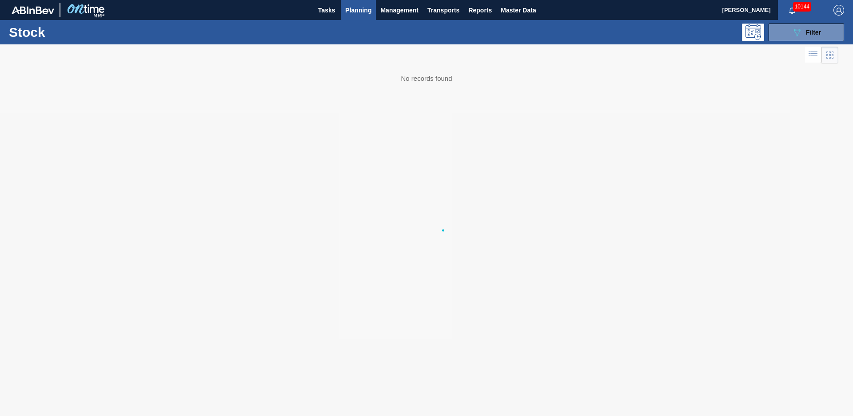
click at [345, 0] on body "Tasks Planning Management Transports Reports Master Data [PERSON_NAME] 10144 Ma…" at bounding box center [426, 0] width 853 height 0
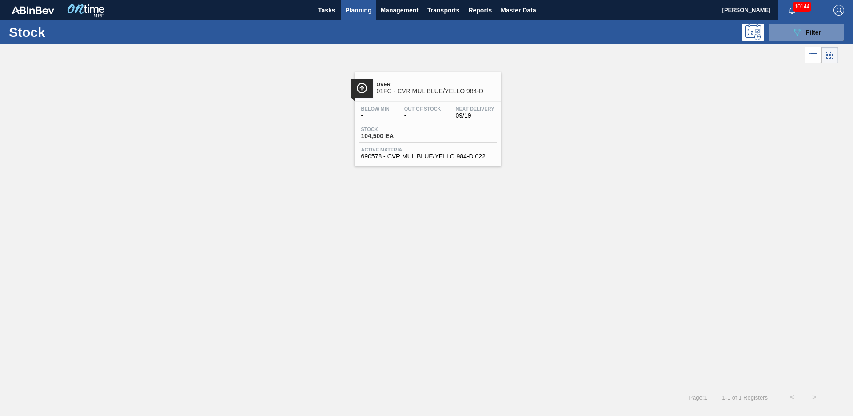
click at [408, 101] on div at bounding box center [427, 101] width 132 height 0
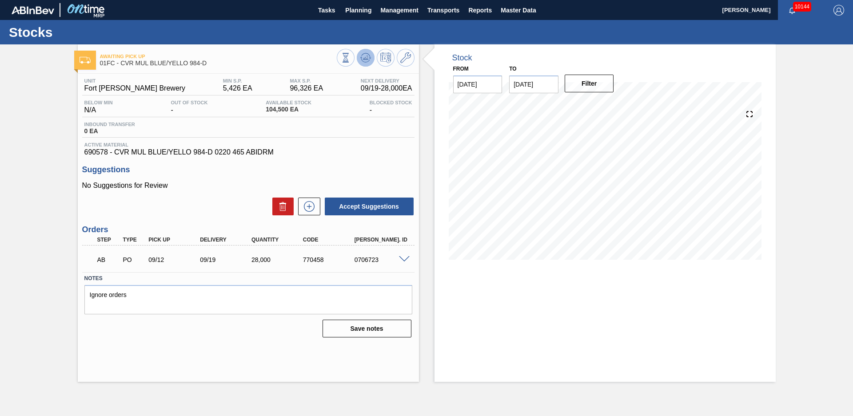
drag, startPoint x: 345, startPoint y: 79, endPoint x: 366, endPoint y: 57, distance: 30.2
click at [350, 57] on icon at bounding box center [346, 58] width 10 height 10
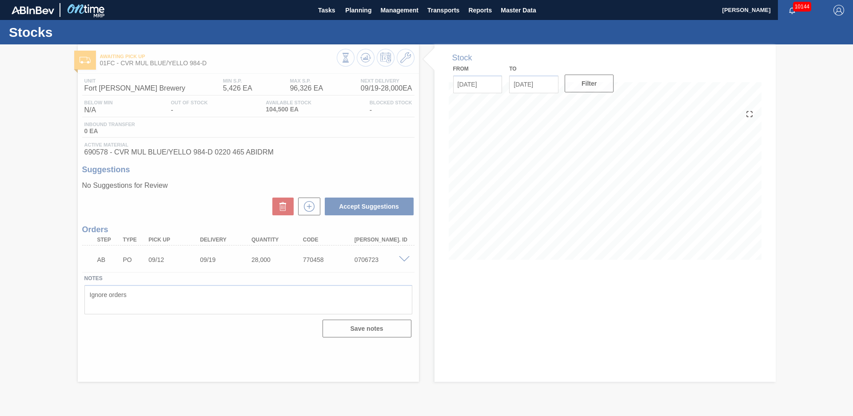
click at [38, 165] on div at bounding box center [426, 230] width 853 height 372
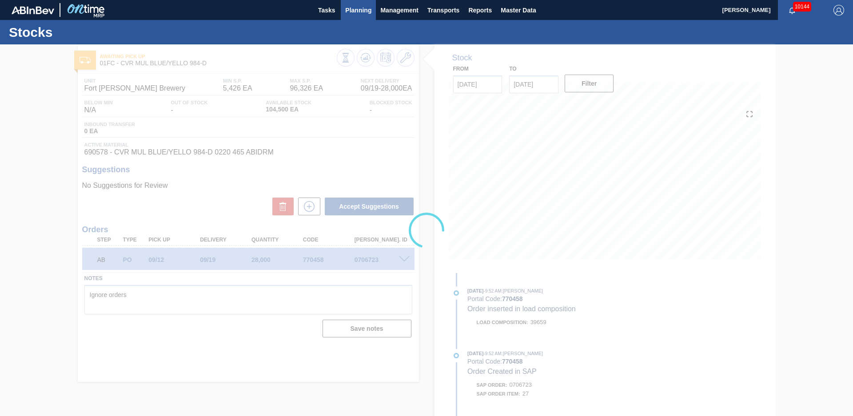
click at [359, 10] on span "Planning" at bounding box center [358, 10] width 26 height 11
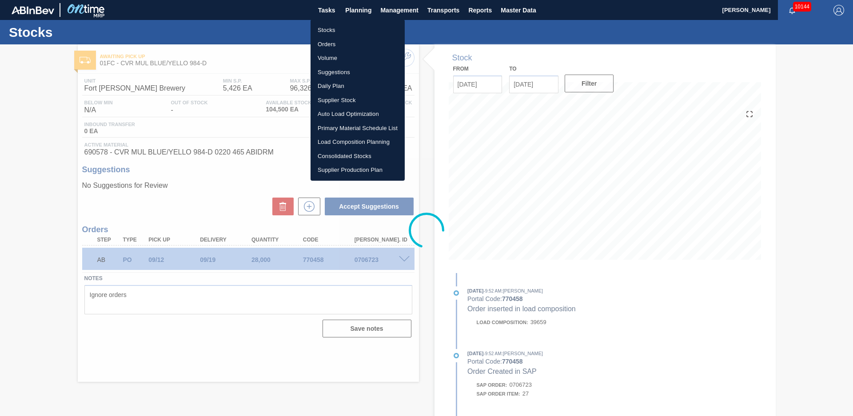
click at [341, 24] on li "Stocks" at bounding box center [357, 30] width 94 height 14
click at [340, 26] on li "Stocks" at bounding box center [357, 30] width 94 height 14
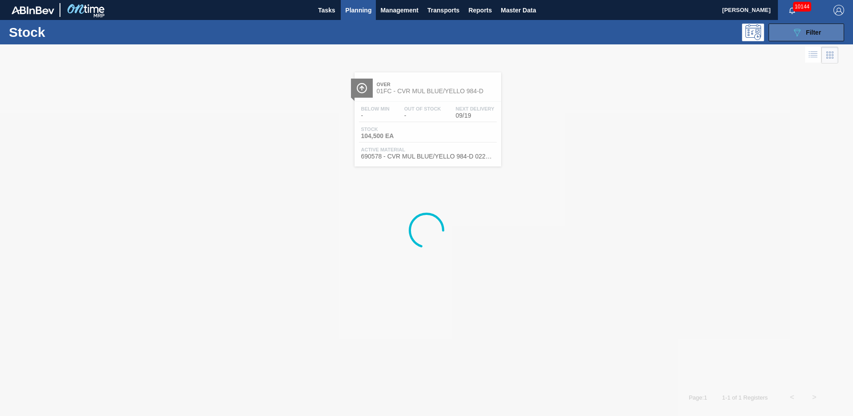
click at [838, 32] on button "089F7B8B-B2A5-4AFE-B5C0-19BA573D28AC Filter" at bounding box center [805, 33] width 75 height 18
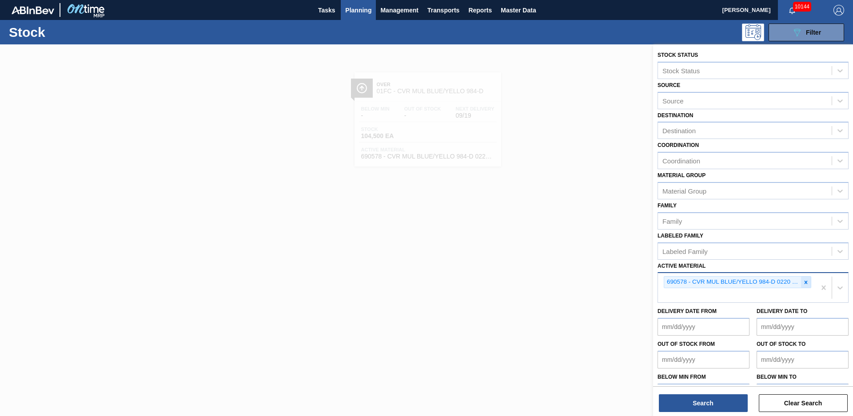
click at [806, 285] on icon at bounding box center [805, 282] width 6 height 6
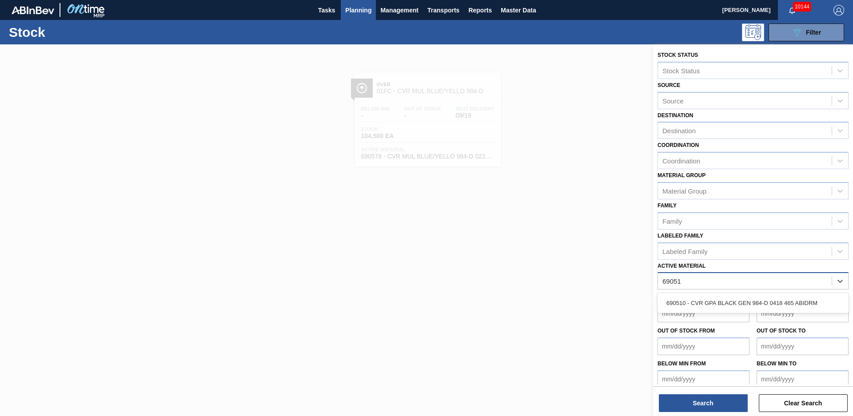
type Material "690510"
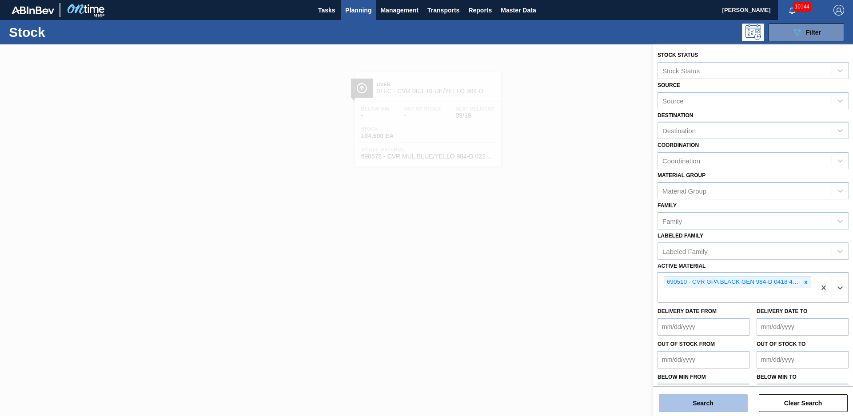
click at [716, 407] on button "Search" at bounding box center [703, 403] width 89 height 18
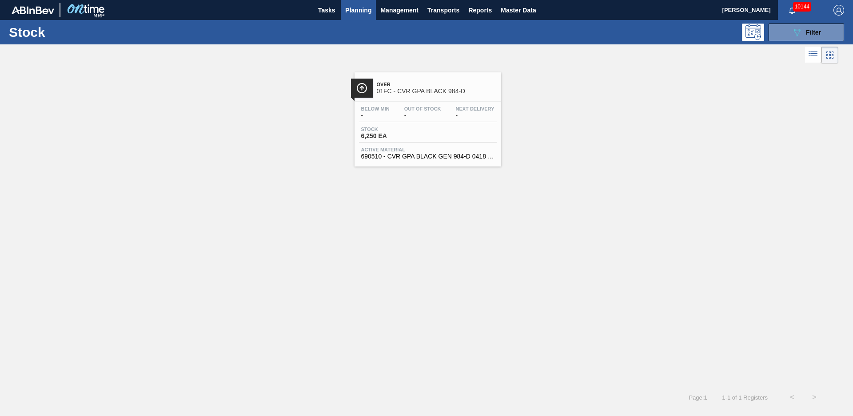
click at [409, 106] on span "Out Of Stock" at bounding box center [422, 108] width 37 height 5
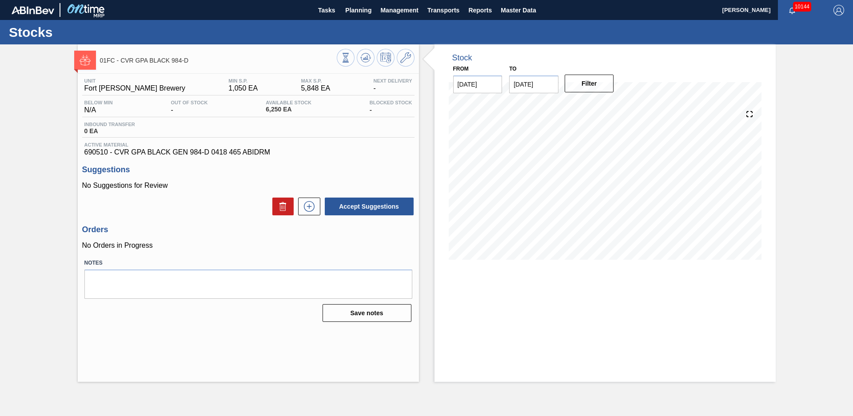
click at [421, 177] on div "Stock From [DATE] to [DATE] Filter" at bounding box center [597, 213] width 357 height 338
drag, startPoint x: 33, startPoint y: 93, endPoint x: 118, endPoint y: 70, distance: 87.9
click at [33, 93] on div "01FC - CVR GPA BLACK 984-D Unit Fort [PERSON_NAME] Brewery MIN S.P. 1,050 EA MA…" at bounding box center [426, 213] width 853 height 338
click at [355, 5] on span "Planning" at bounding box center [358, 10] width 26 height 11
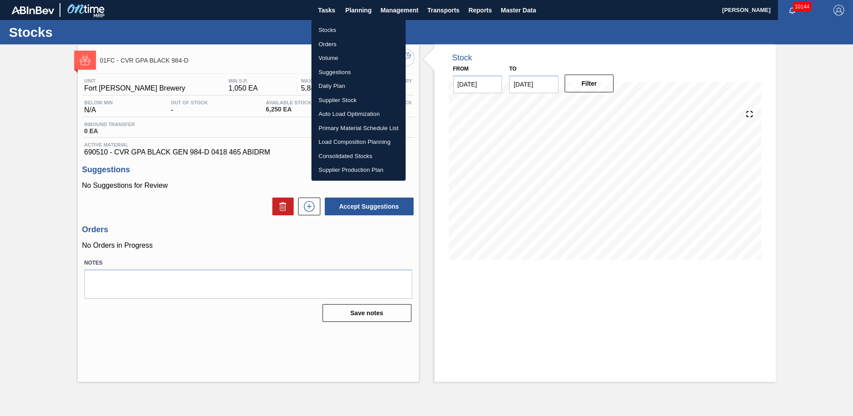
drag, startPoint x: 352, startPoint y: 27, endPoint x: 326, endPoint y: 44, distance: 31.7
click at [353, 27] on li "Stocks" at bounding box center [358, 30] width 94 height 14
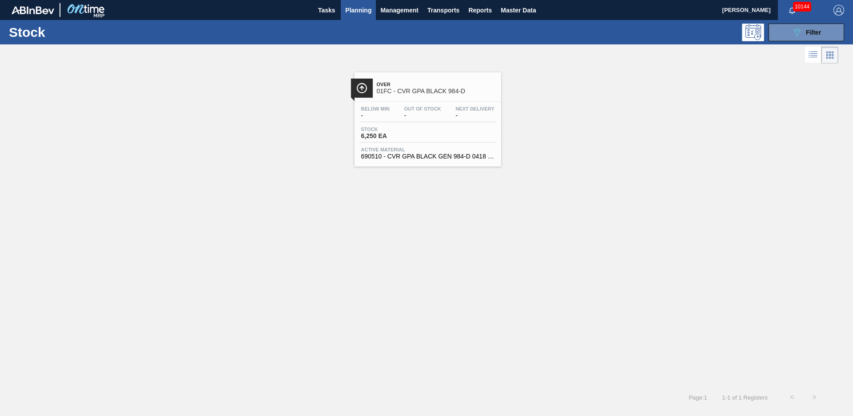
drag, startPoint x: 830, startPoint y: 23, endPoint x: 813, endPoint y: 148, distance: 126.4
click at [830, 25] on button "089F7B8B-B2A5-4AFE-B5C0-19BA573D28AC Filter" at bounding box center [805, 33] width 75 height 18
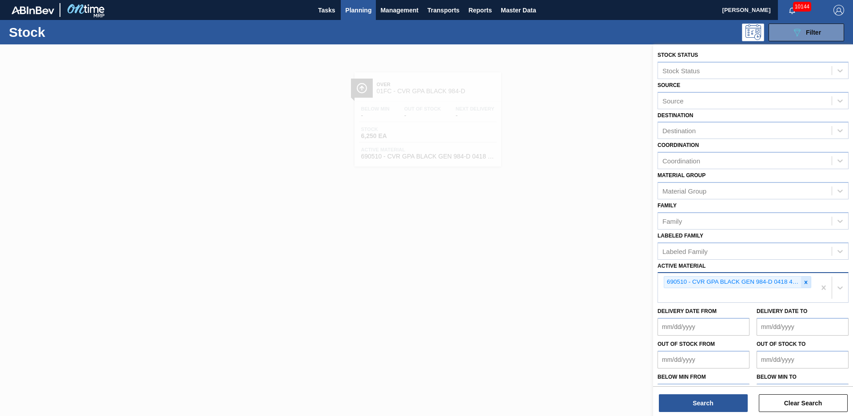
click at [805, 286] on div at bounding box center [806, 282] width 10 height 11
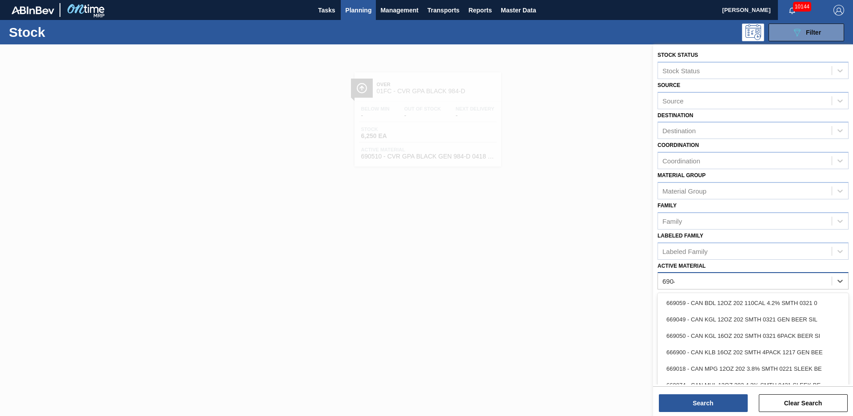
type Material "690450"
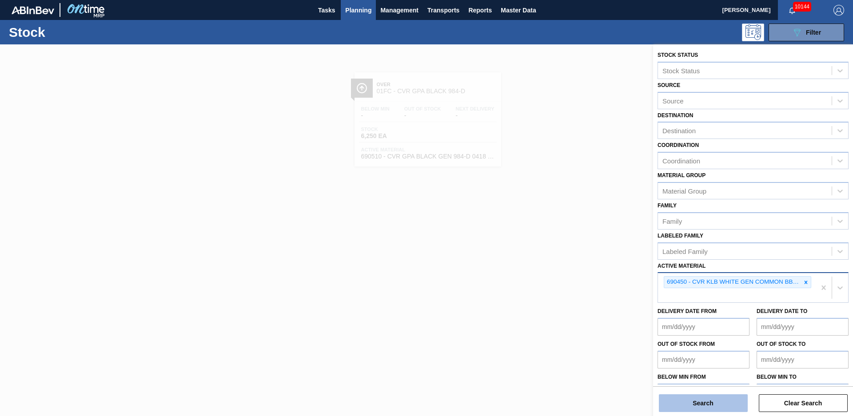
click at [746, 403] on button "Search" at bounding box center [703, 403] width 89 height 18
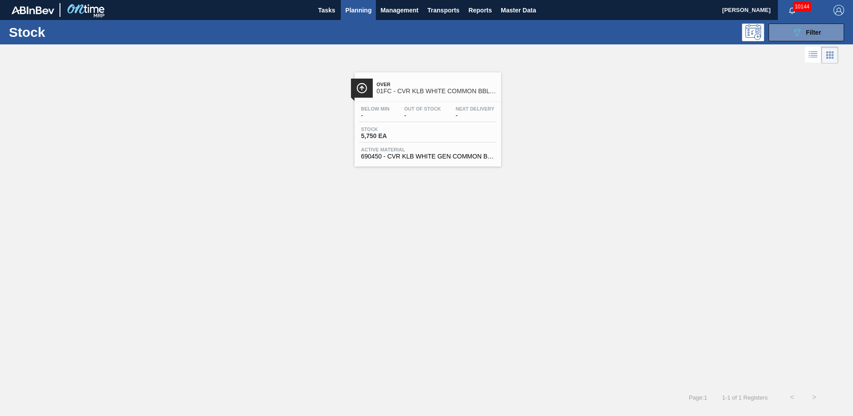
click at [445, 91] on span "01FC - CVR KLB WHITE COMMON BBL VALVE" at bounding box center [437, 91] width 120 height 7
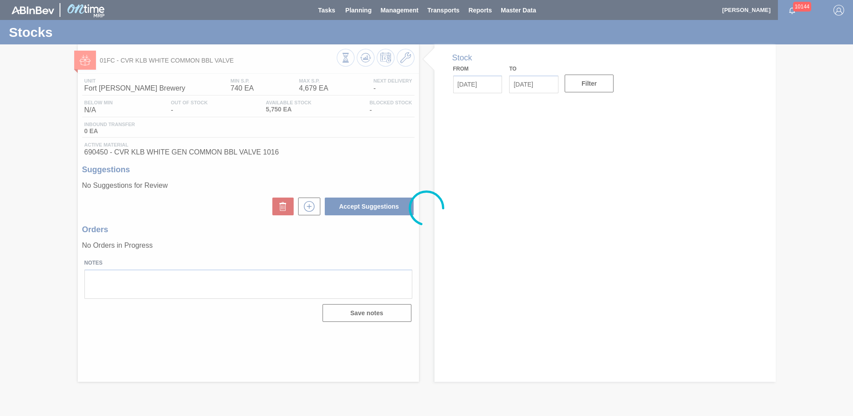
click at [433, 169] on div at bounding box center [426, 208] width 853 height 416
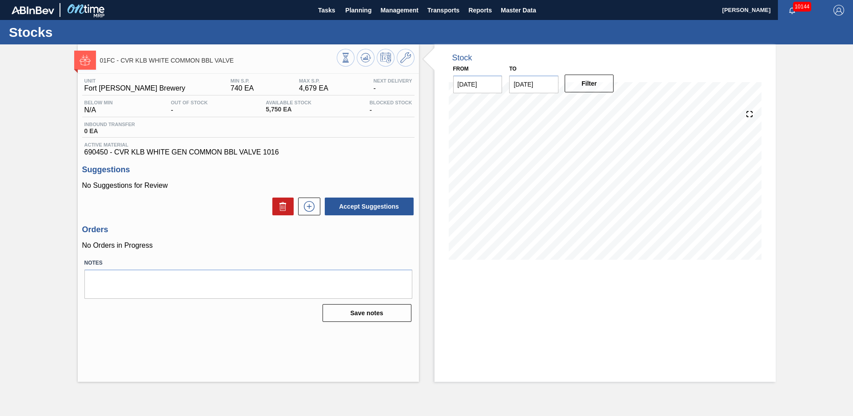
click at [43, 186] on div "01FC - CVR KLB WHITE COMMON BBL VALVE Unit Fort [PERSON_NAME] Brewery MIN S.P. …" at bounding box center [426, 213] width 853 height 338
click at [59, 135] on div "01FC - CVR KLB WHITE COMMON BBL VALVE Unit Fort [PERSON_NAME] Brewery MIN S.P. …" at bounding box center [426, 213] width 853 height 338
